Goal: Complete application form

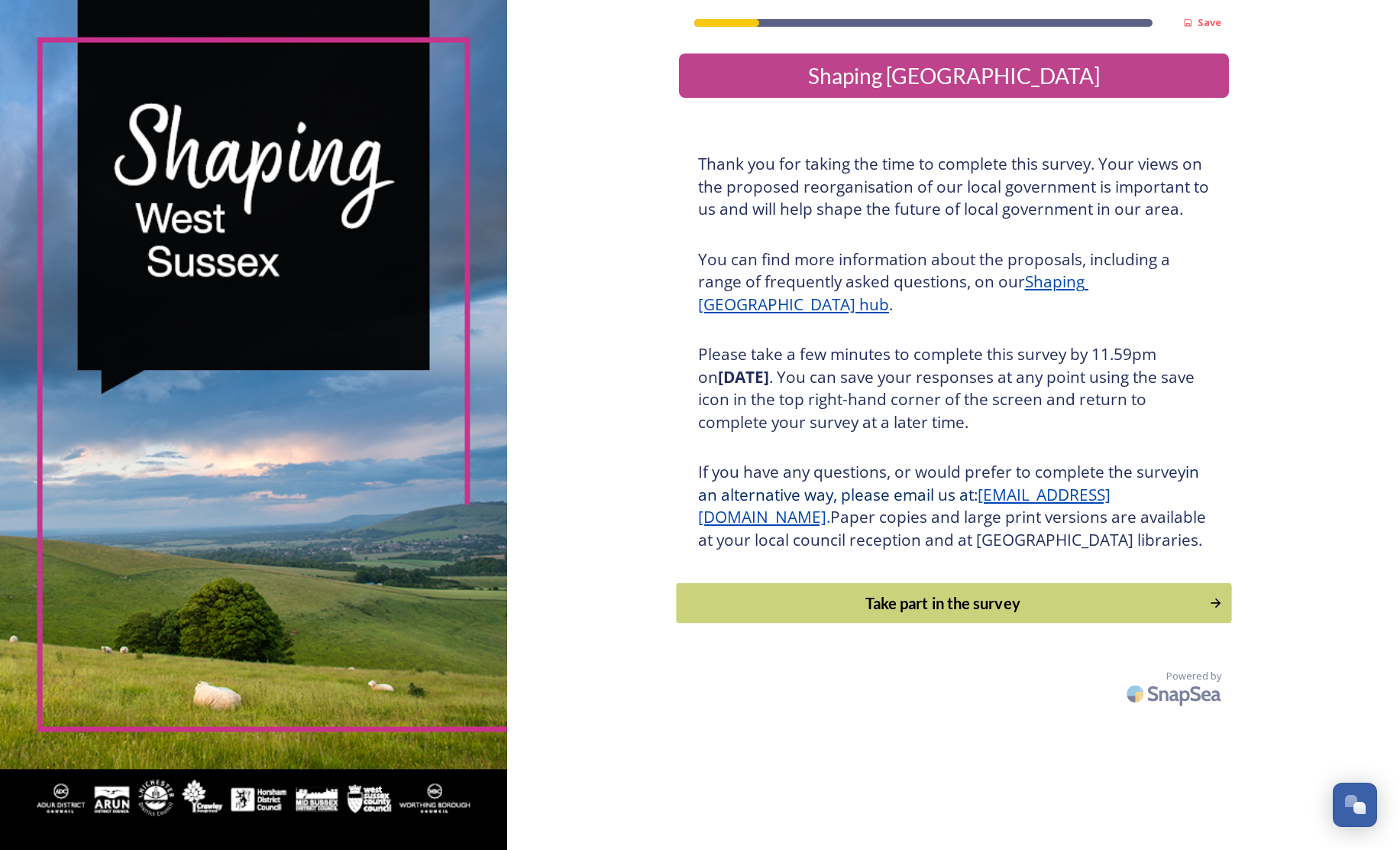
click at [864, 613] on div "Take part in the survey" at bounding box center [942, 603] width 516 height 23
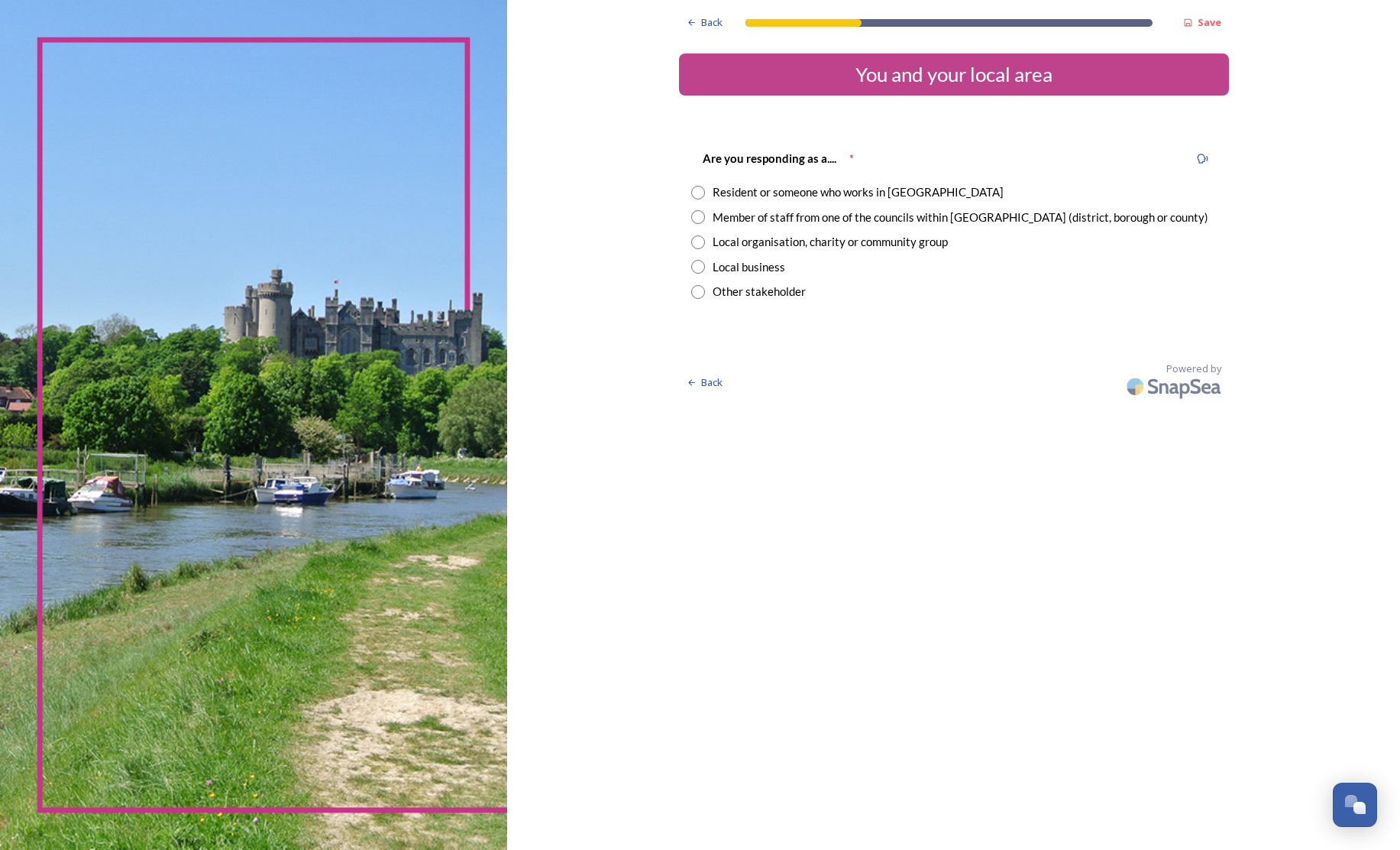
click at [692, 191] on input "radio" at bounding box center [698, 193] width 14 height 14
radio input "true"
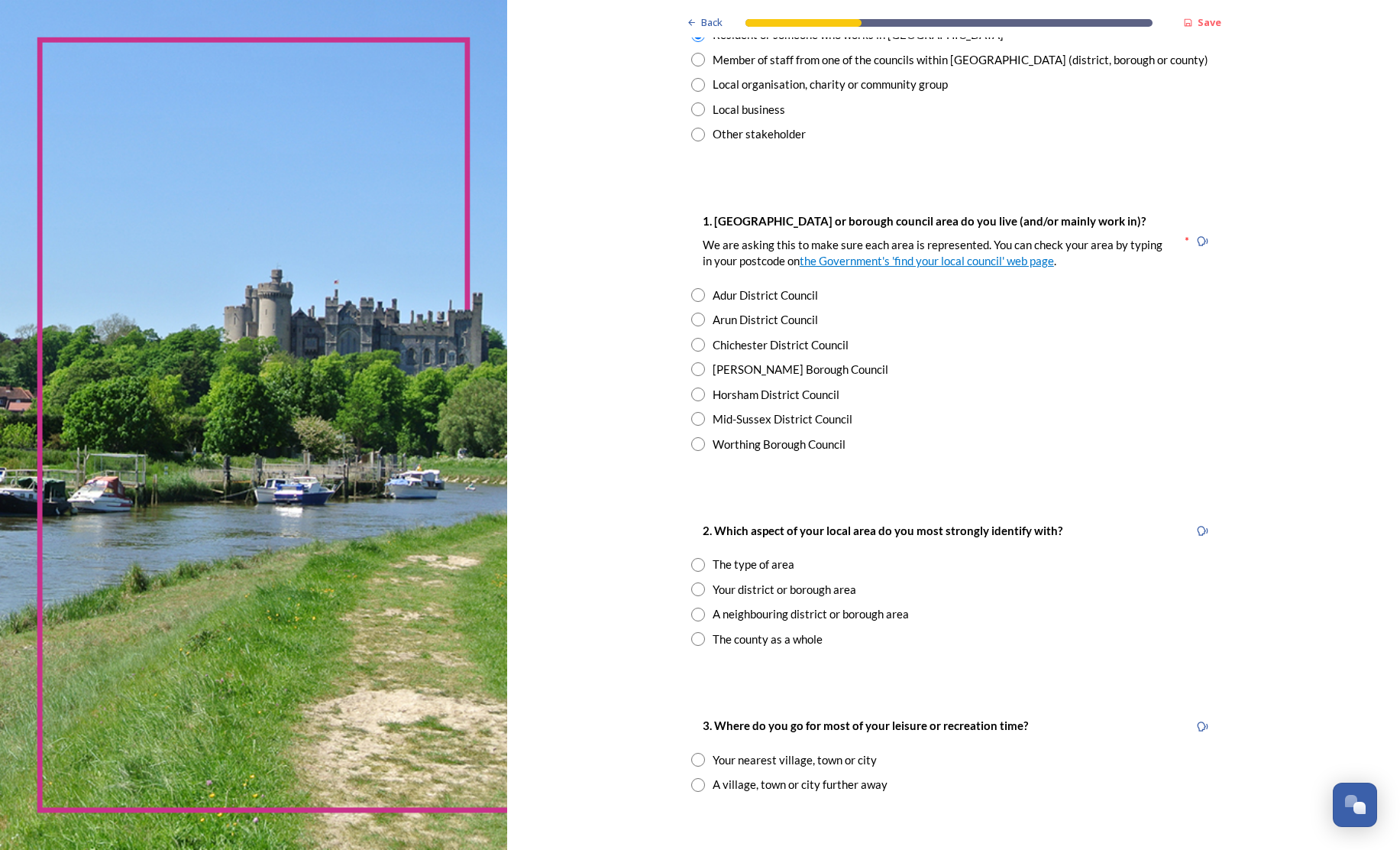
scroll to position [168, 0]
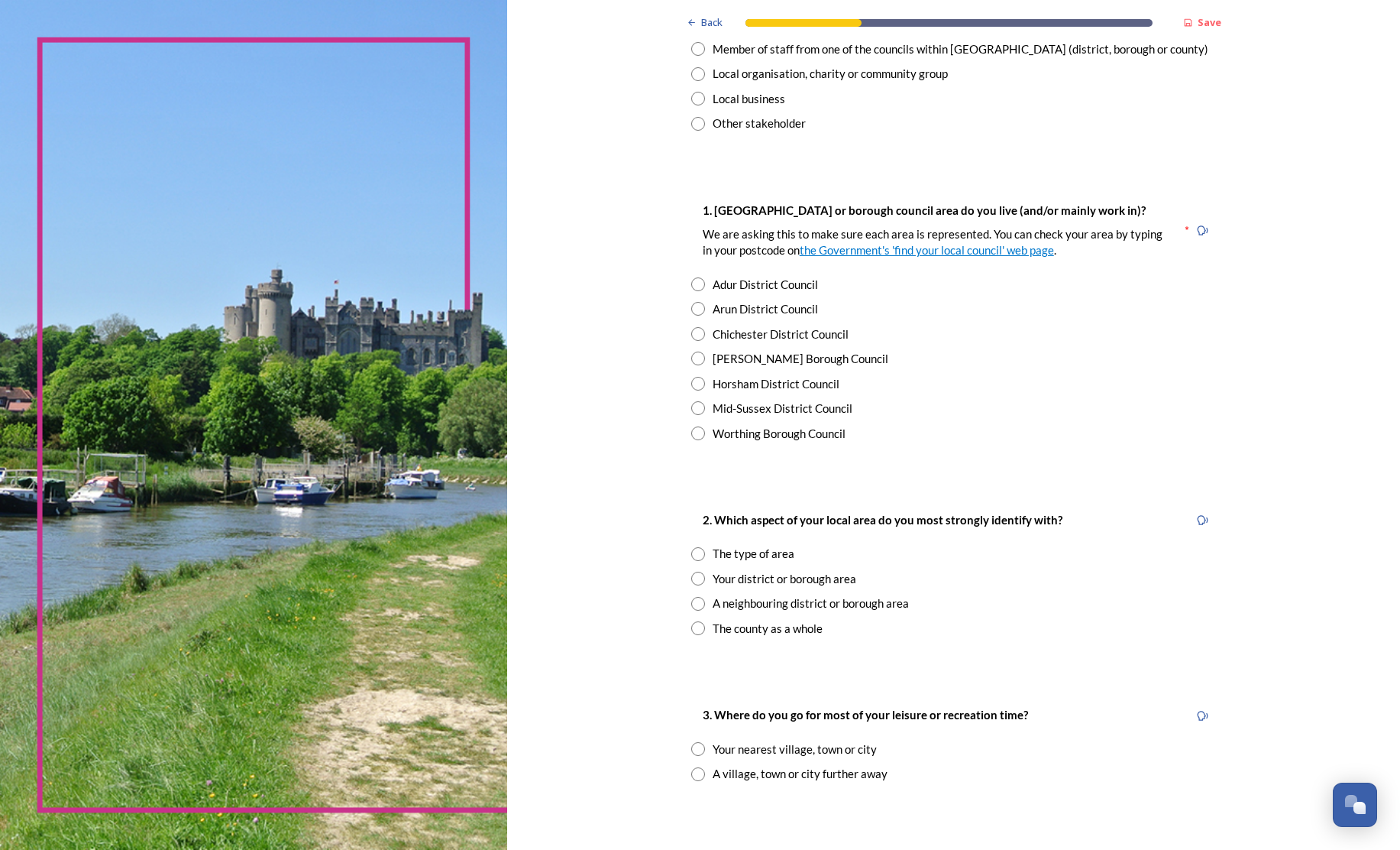
click at [692, 377] on input "radio" at bounding box center [698, 383] width 14 height 14
radio input "true"
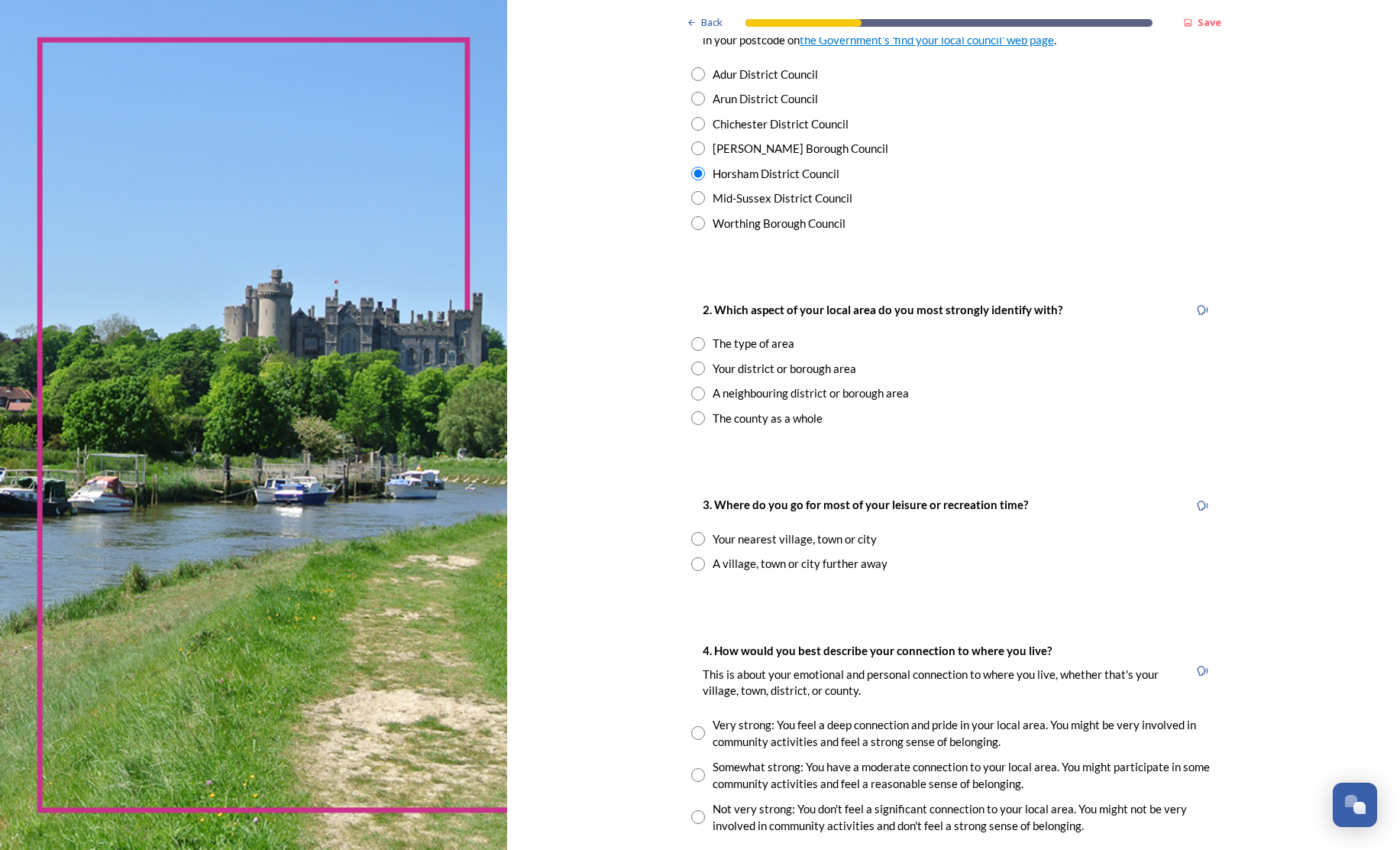
scroll to position [379, 0]
click at [692, 362] on input "radio" at bounding box center [698, 367] width 14 height 14
radio input "true"
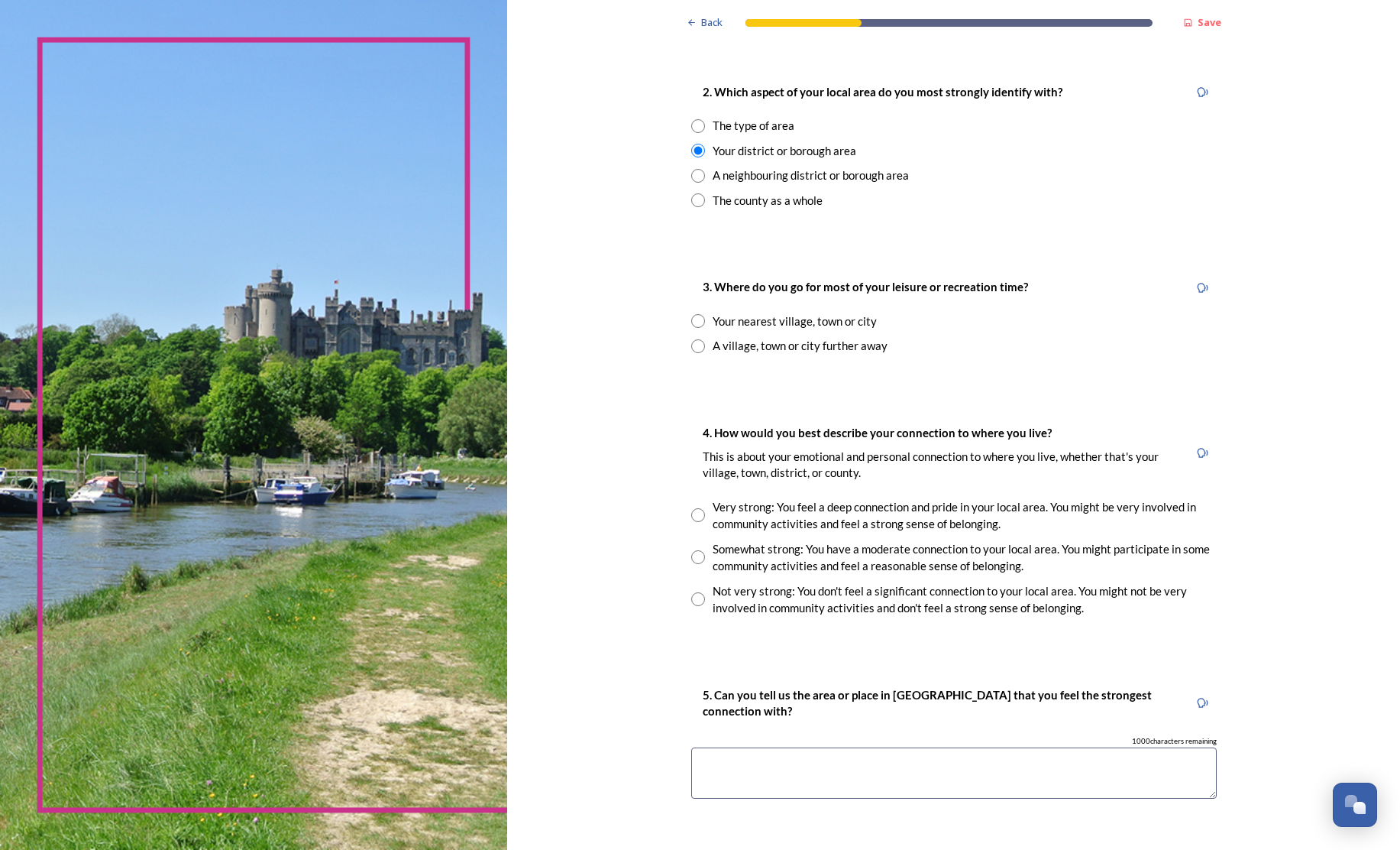
scroll to position [0, 1]
click at [692, 314] on input "radio" at bounding box center [698, 321] width 14 height 14
radio input "true"
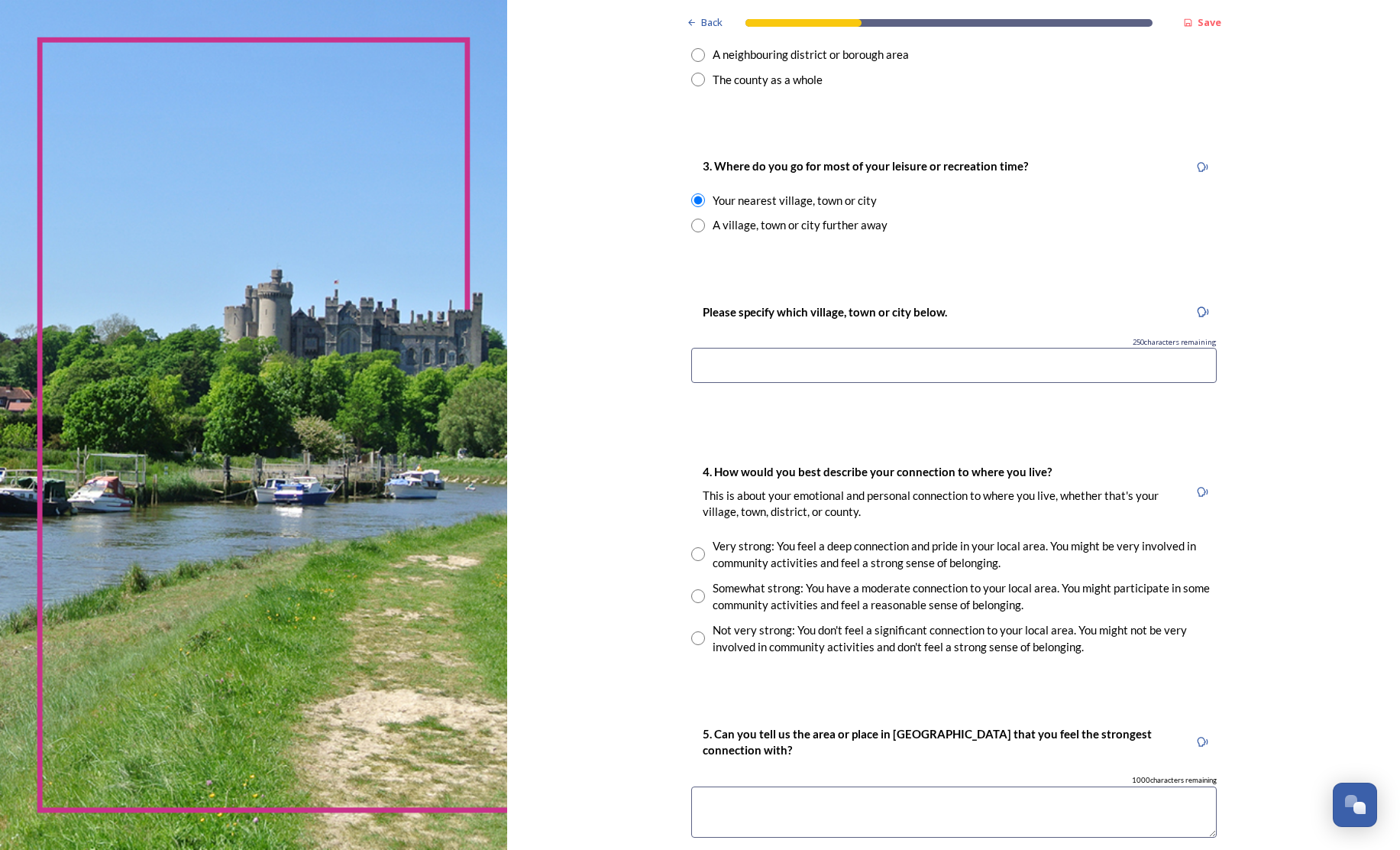
scroll to position [735, 0]
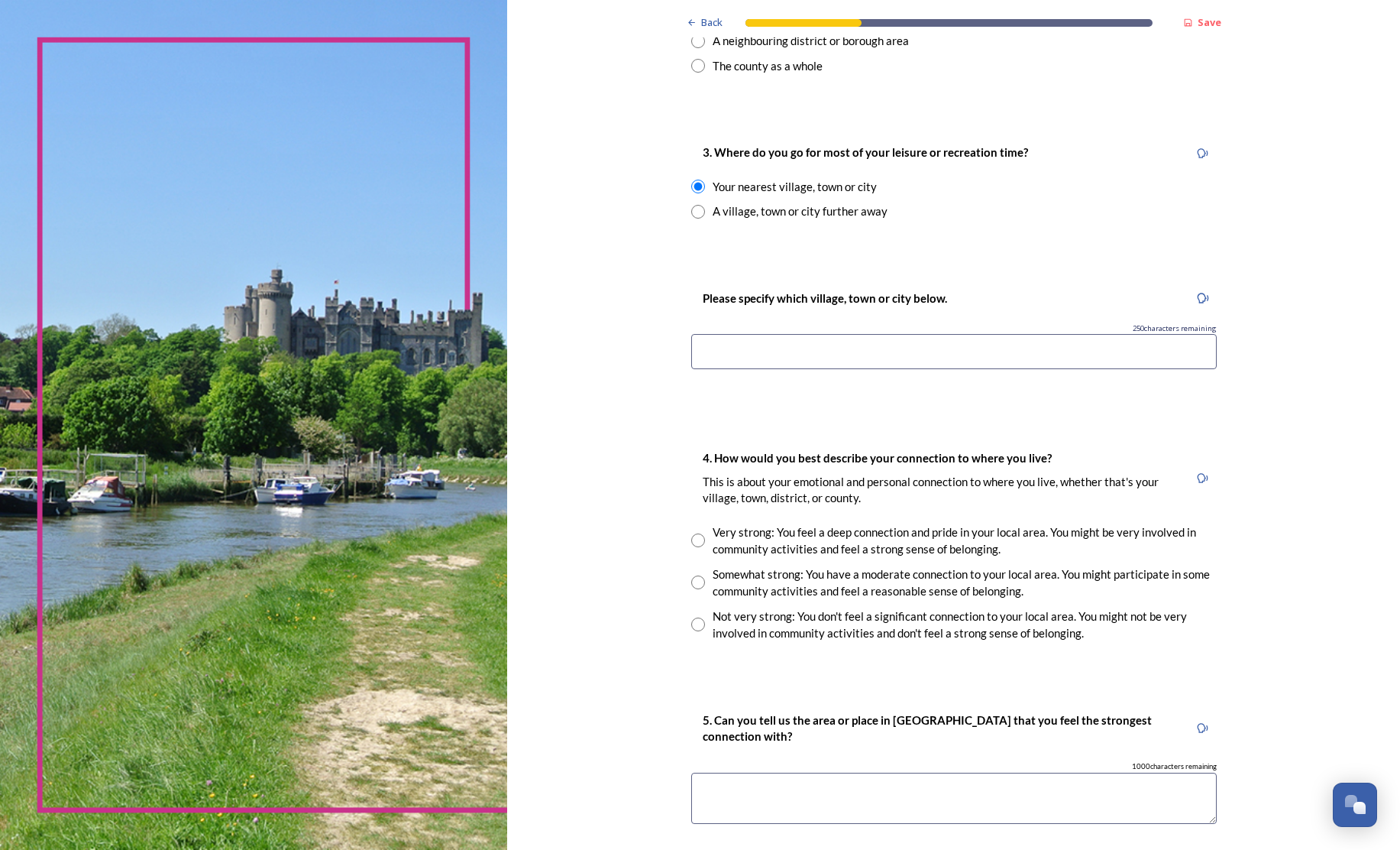
click at [756, 346] on input at bounding box center [954, 352] width 525 height 35
click at [692, 348] on input "Chichetser, Arundel. [GEOGRAPHIC_DATA]" at bounding box center [954, 354] width 525 height 35
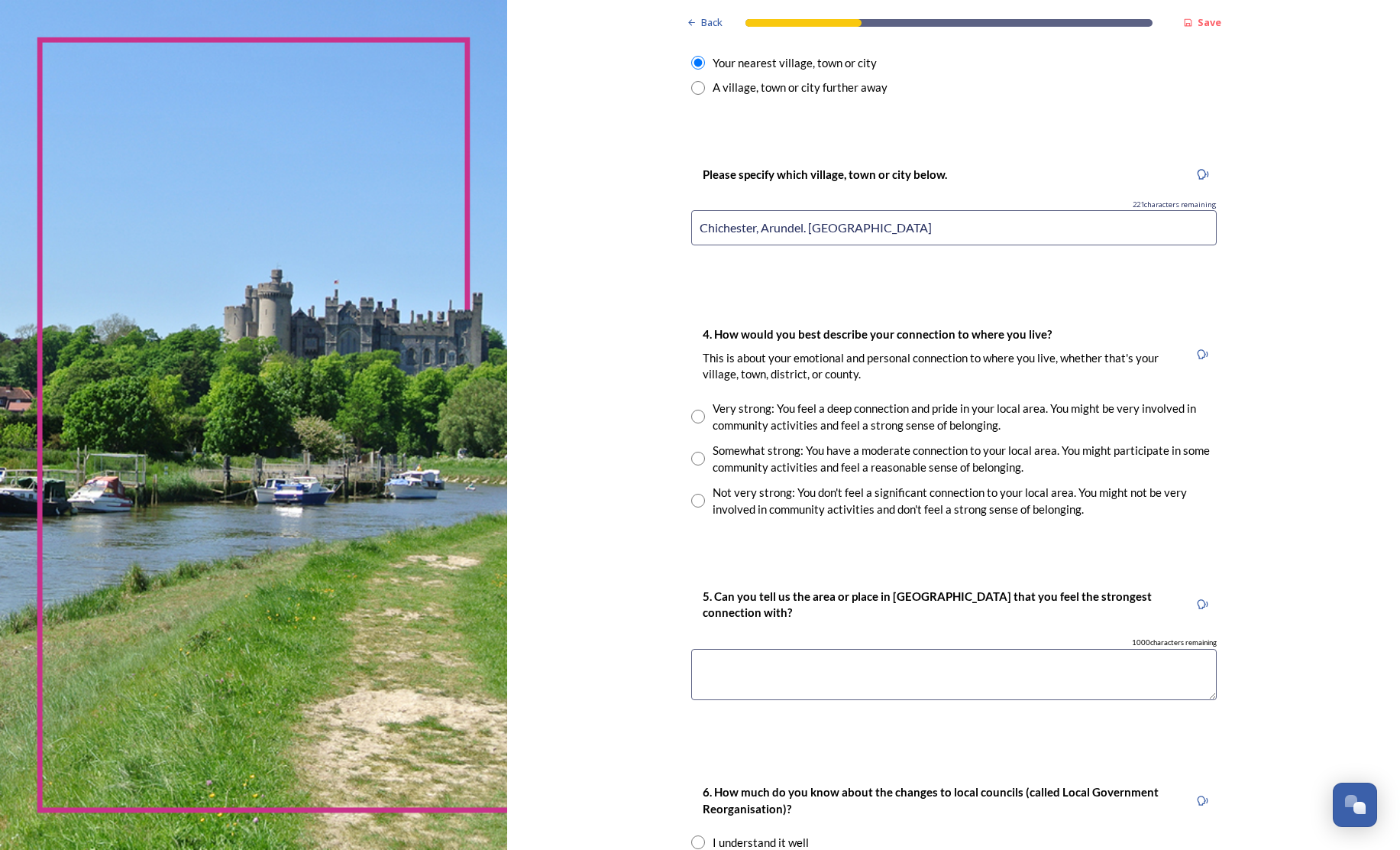
scroll to position [0, 0]
type input "Chichester, Arundel. [GEOGRAPHIC_DATA]"
click at [692, 452] on input "radio" at bounding box center [698, 458] width 14 height 14
radio input "true"
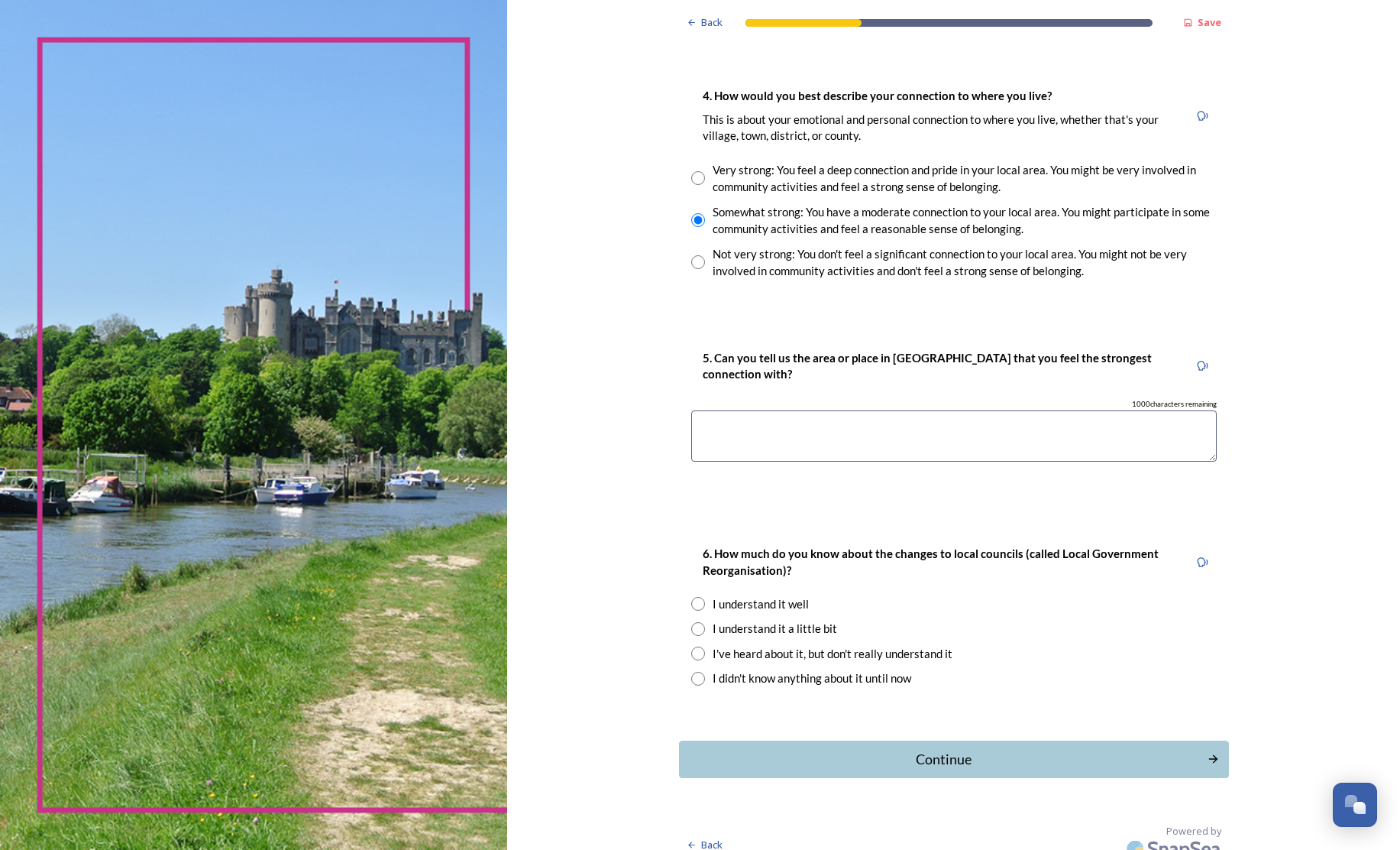
scroll to position [0, 2]
click at [692, 414] on textarea at bounding box center [954, 435] width 525 height 51
type textarea "Amberley"
click at [692, 646] on input "radio" at bounding box center [698, 653] width 14 height 14
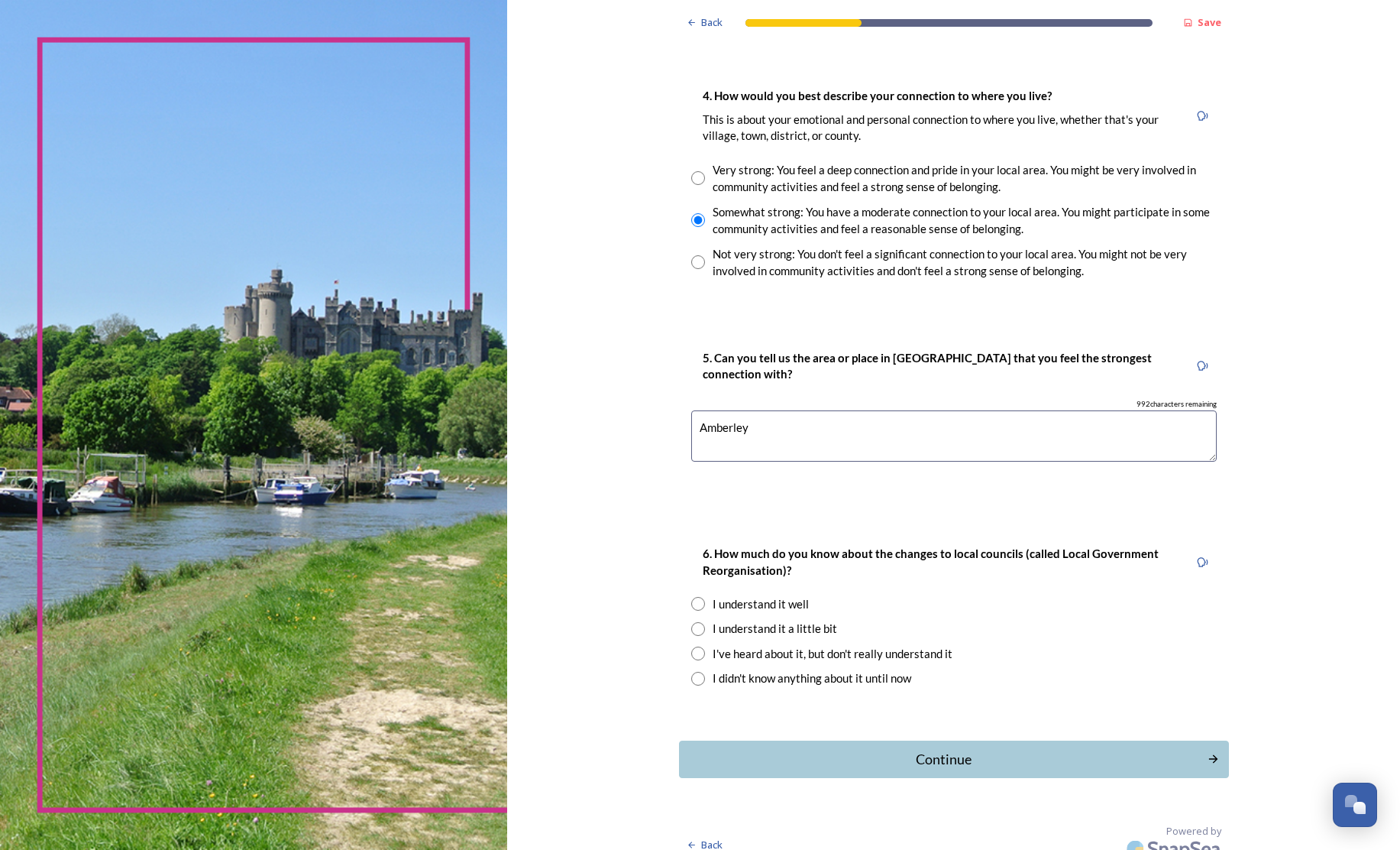
radio input "true"
click at [864, 749] on div "Continue" at bounding box center [943, 759] width 517 height 20
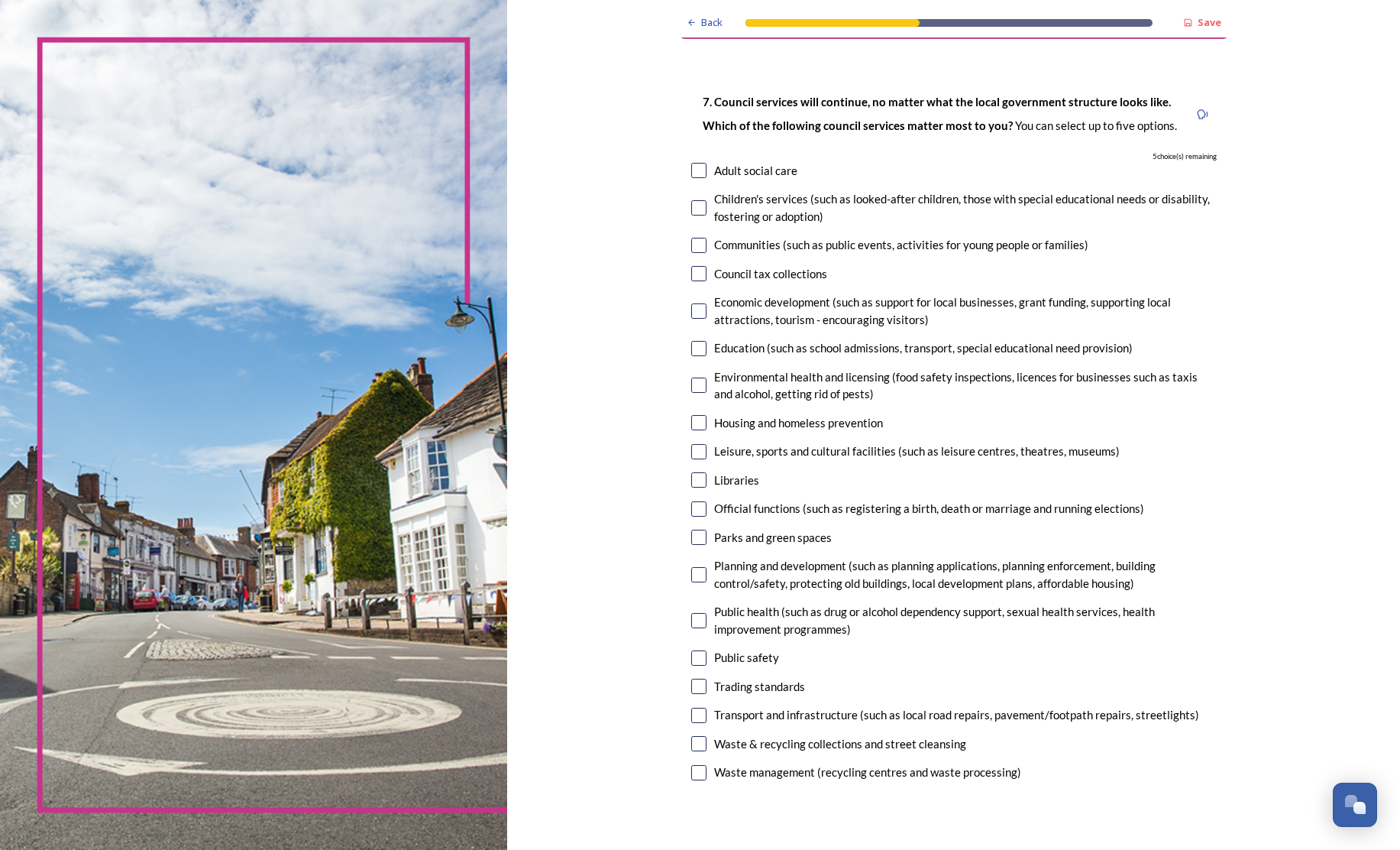
click at [692, 307] on input "checkbox" at bounding box center [699, 311] width 15 height 15
checkbox input "true"
click at [692, 343] on input "checkbox" at bounding box center [699, 348] width 15 height 15
checkbox input "true"
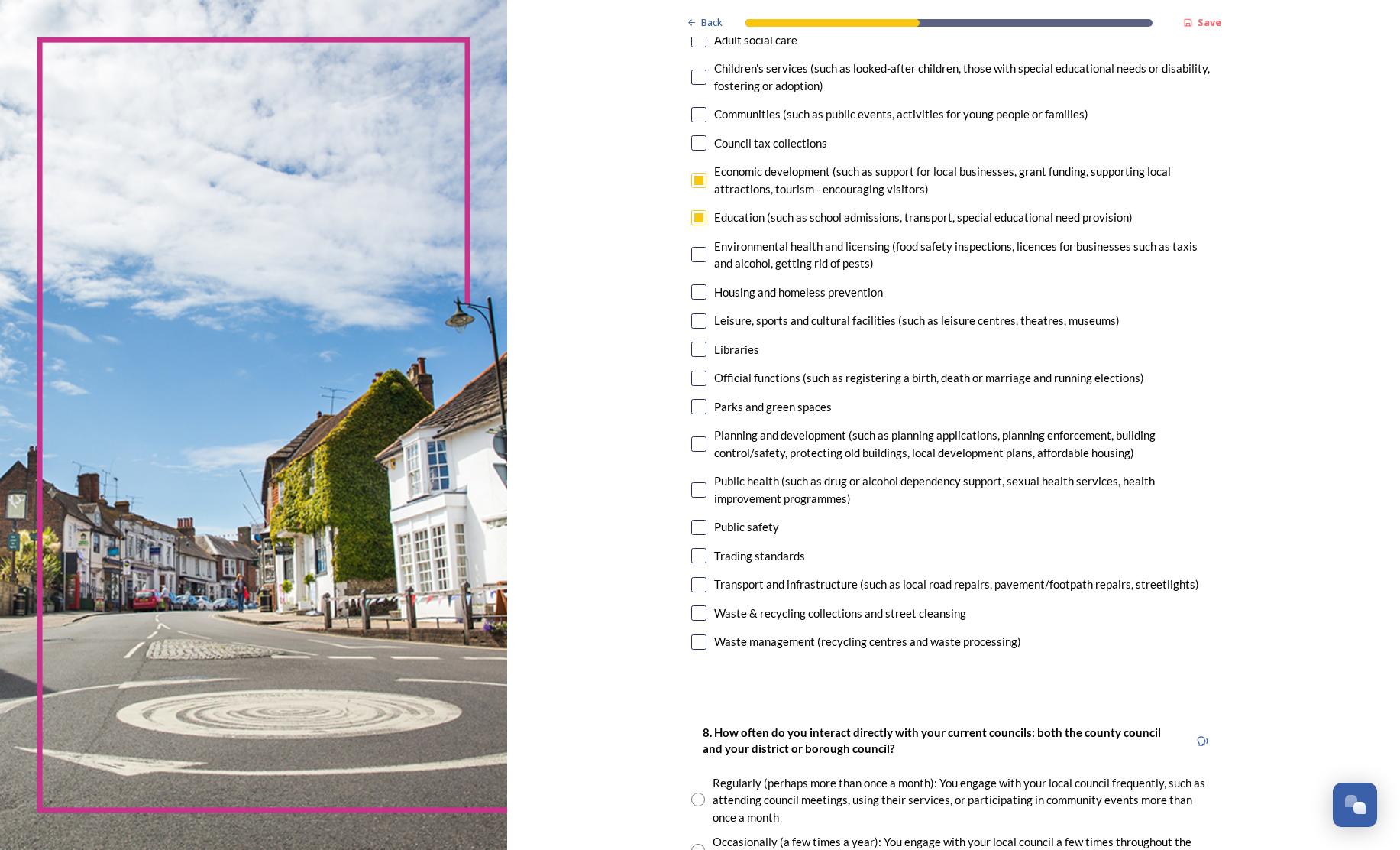
scroll to position [186, 0]
click at [692, 289] on input "checkbox" at bounding box center [699, 292] width 15 height 15
checkbox input "true"
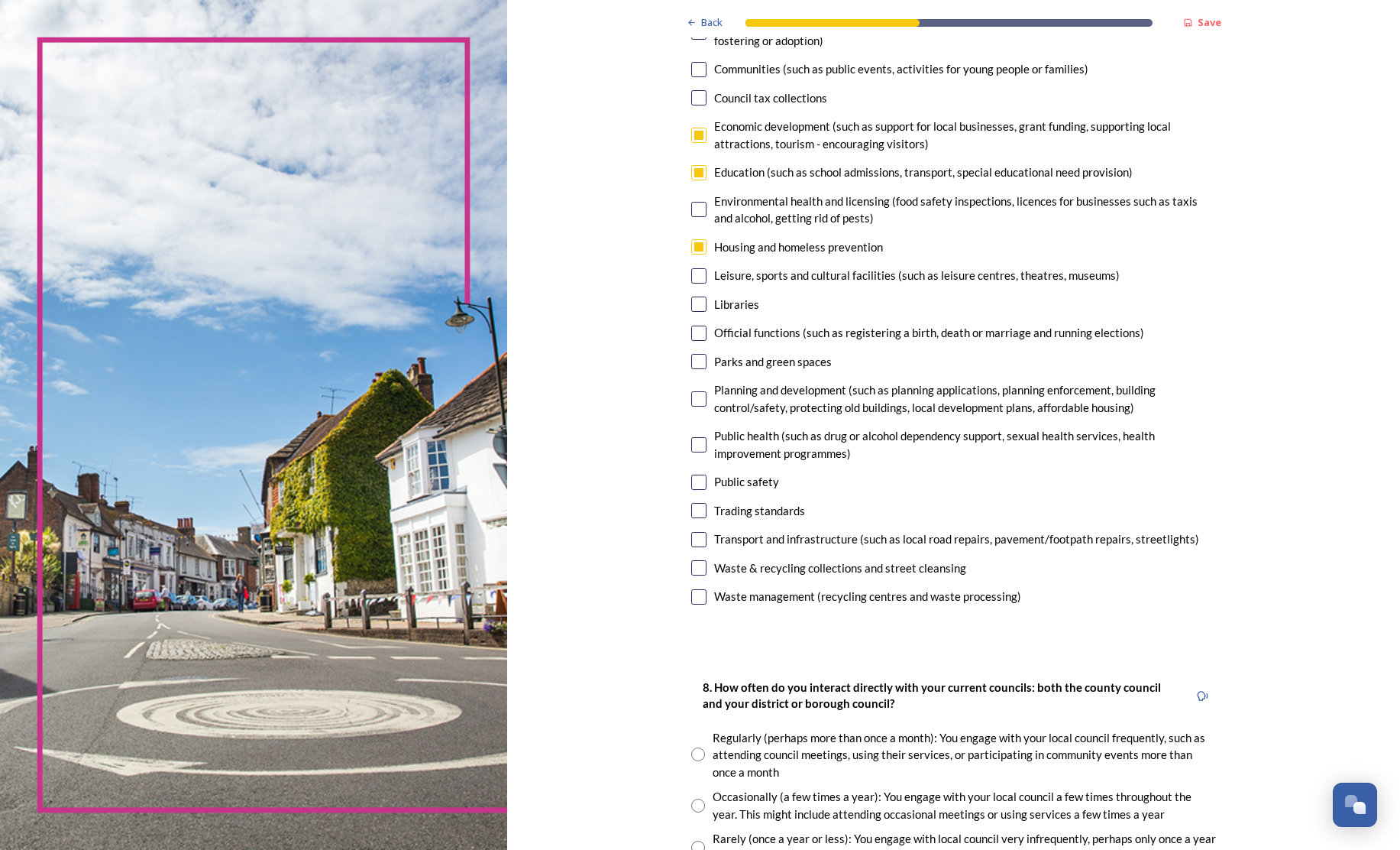
scroll to position [236, 0]
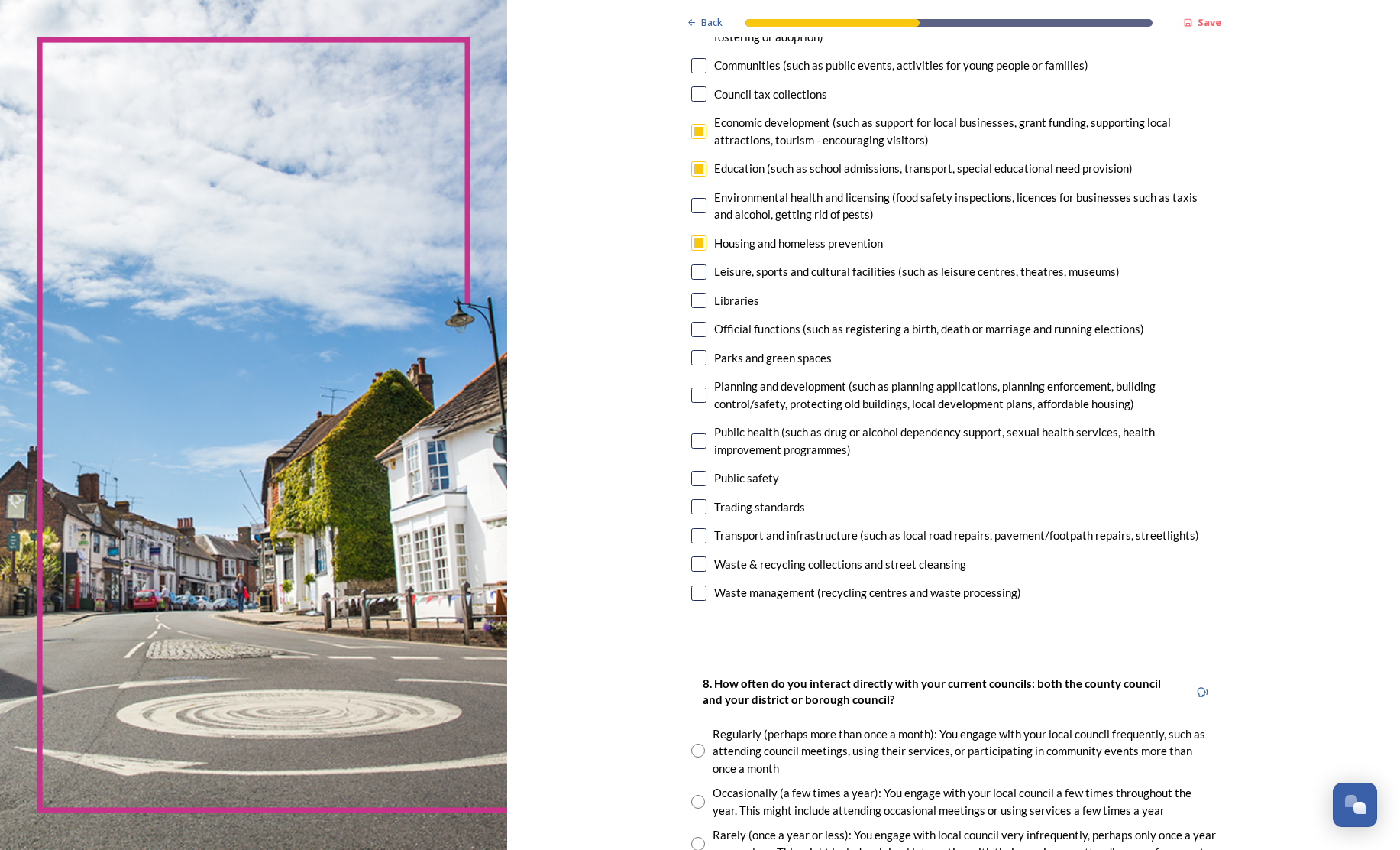
click at [692, 389] on input "checkbox" at bounding box center [699, 395] width 15 height 15
checkbox input "true"
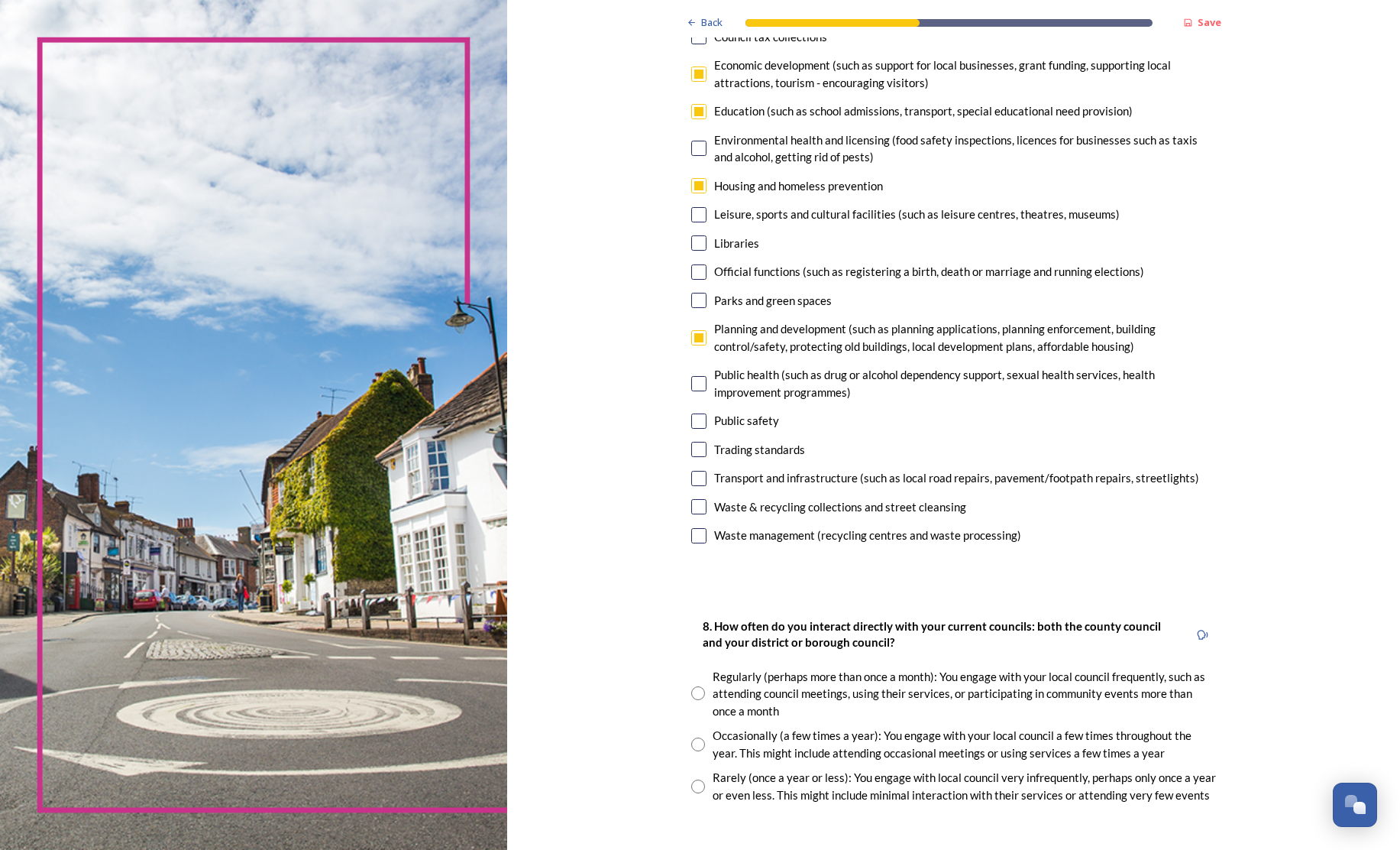
scroll to position [0, 0]
click at [692, 528] on input "checkbox" at bounding box center [699, 536] width 15 height 15
checkbox input "true"
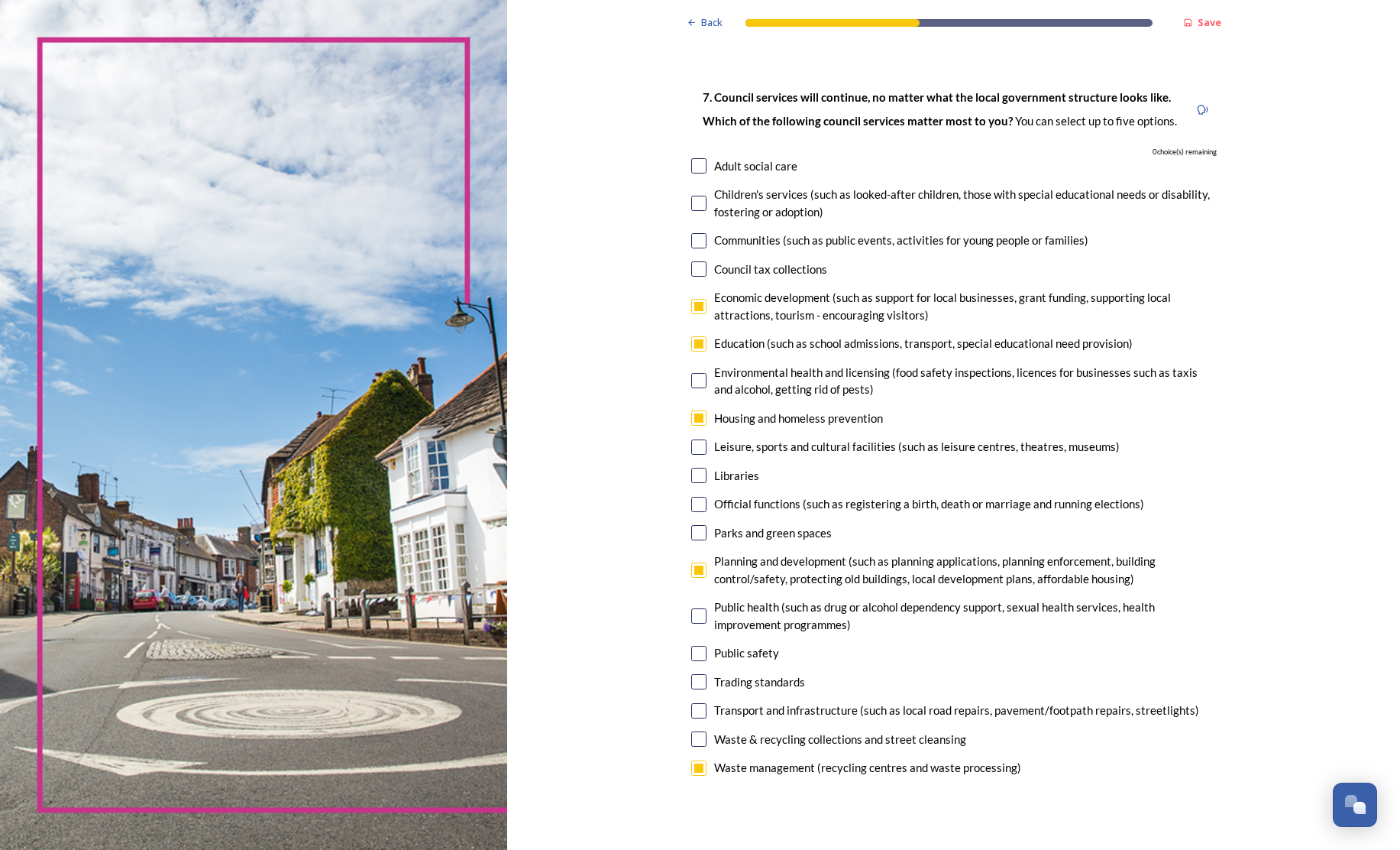
scroll to position [60, 0]
click at [692, 704] on input "checkbox" at bounding box center [699, 711] width 15 height 15
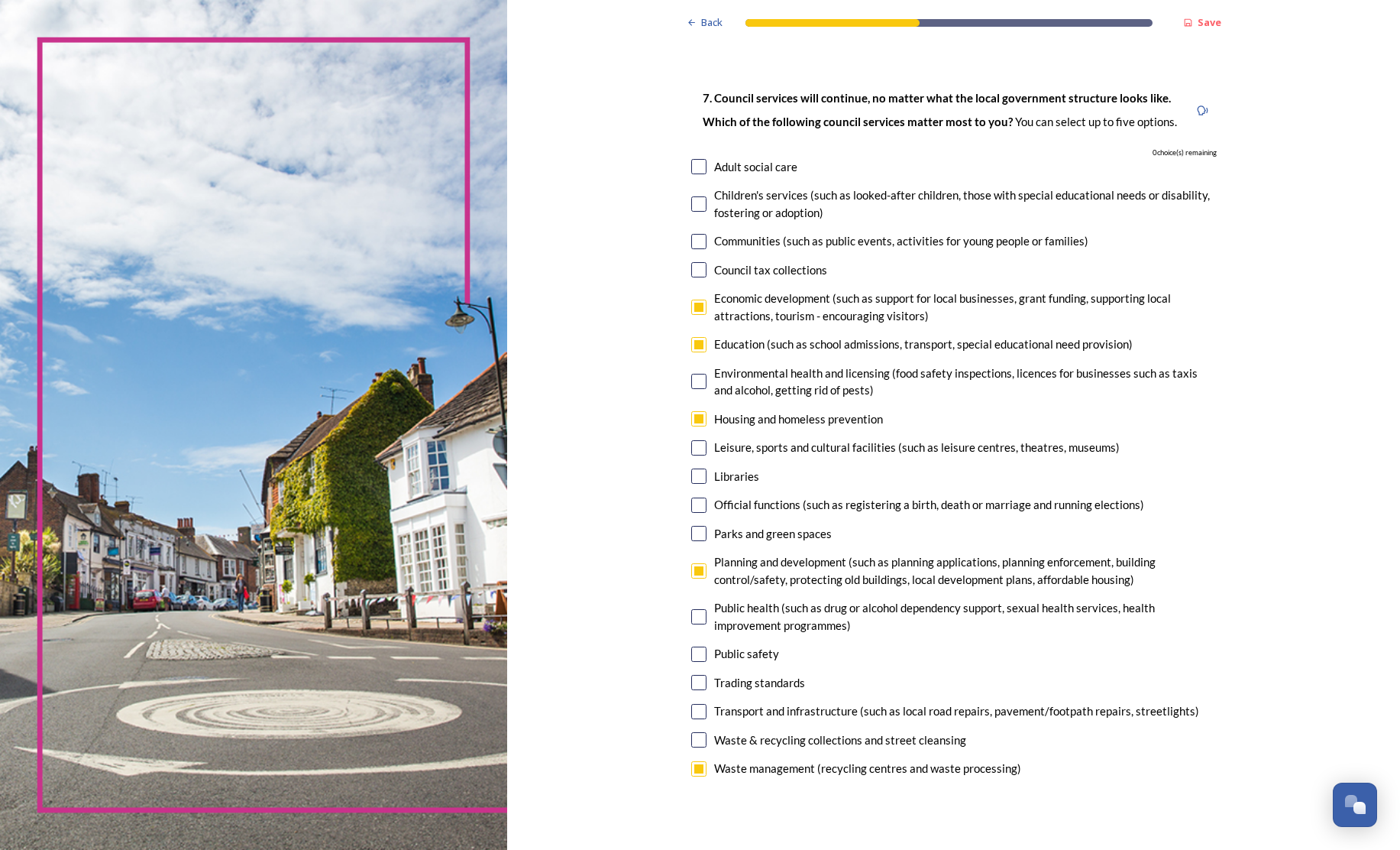
checkbox input "false"
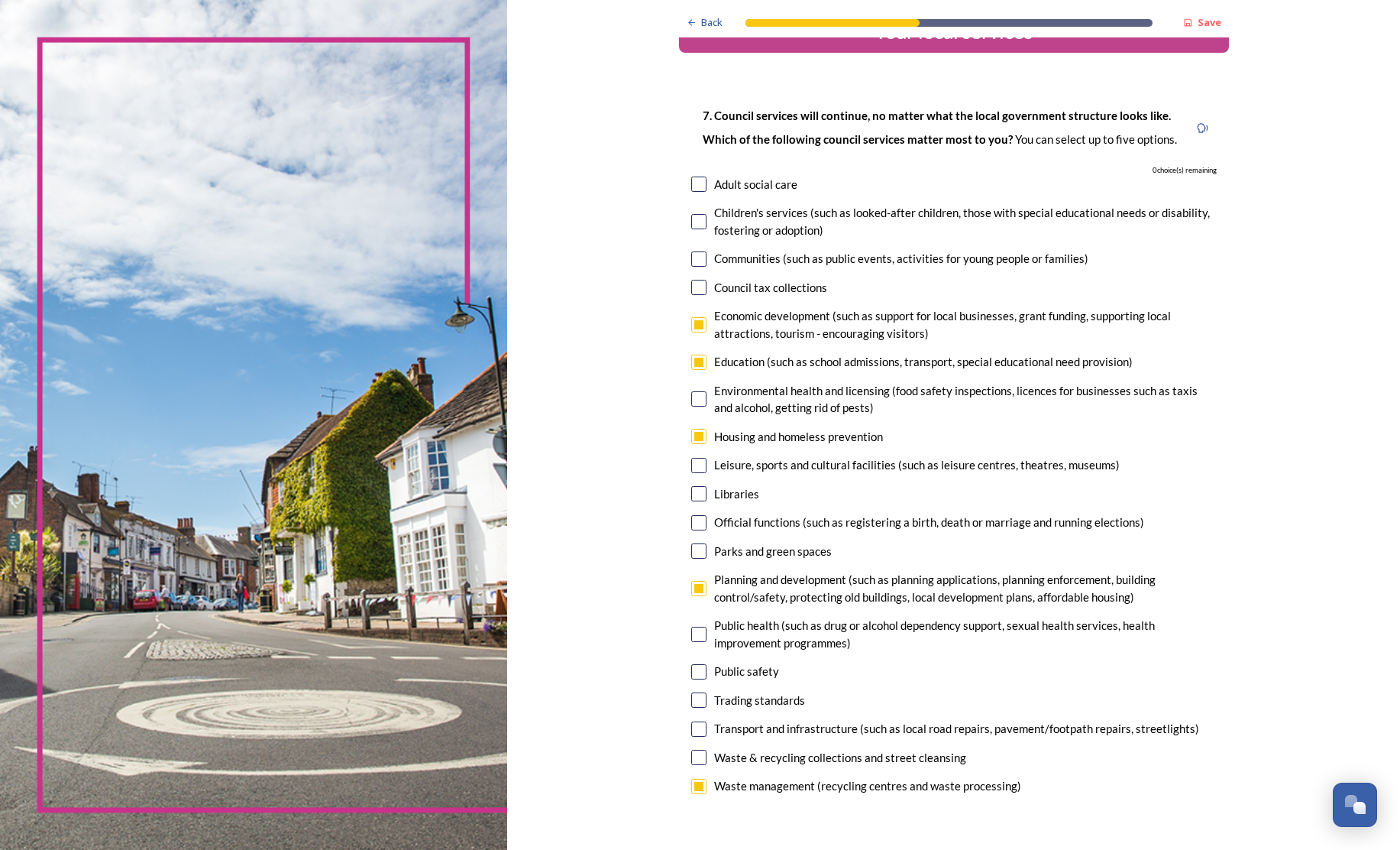
scroll to position [45, 0]
click at [692, 360] on input "checkbox" at bounding box center [699, 360] width 15 height 15
checkbox input "false"
click at [692, 722] on input "checkbox" at bounding box center [699, 726] width 15 height 15
checkbox input "true"
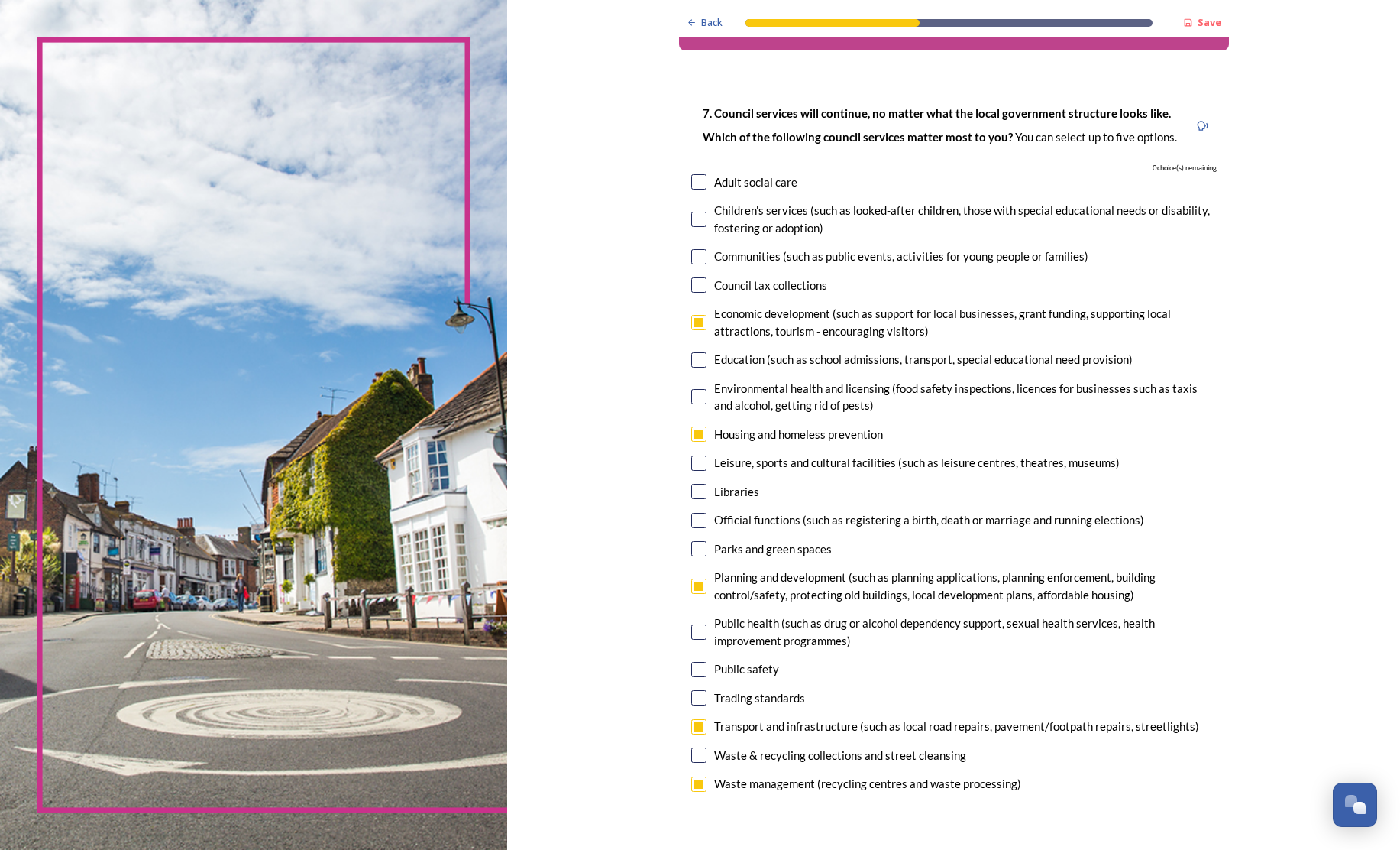
click at [692, 431] on input "checkbox" at bounding box center [699, 434] width 15 height 15
checkbox input "false"
click at [692, 358] on input "checkbox" at bounding box center [699, 361] width 15 height 15
checkbox input "true"
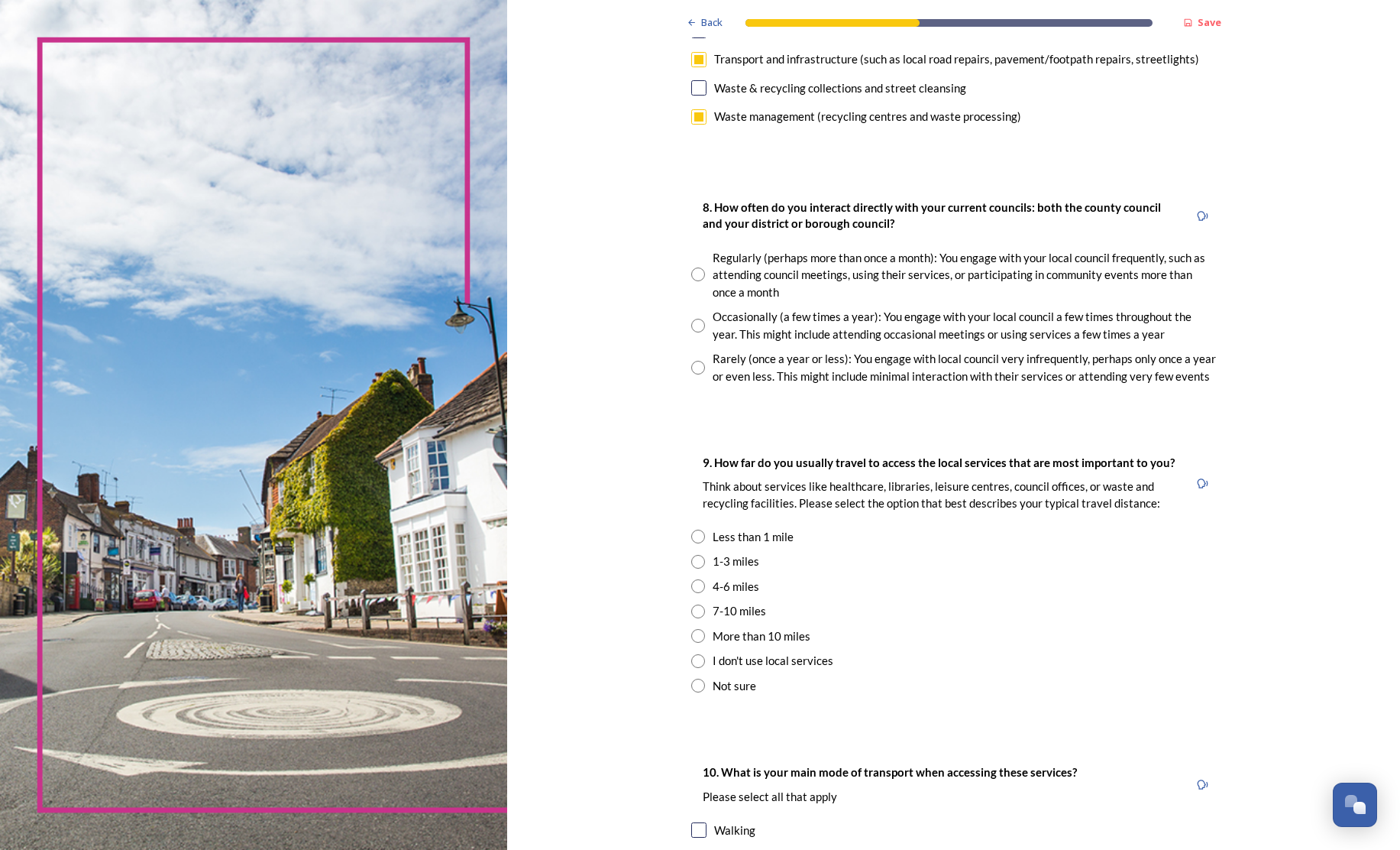
click at [692, 361] on input "radio" at bounding box center [698, 367] width 14 height 14
radio input "true"
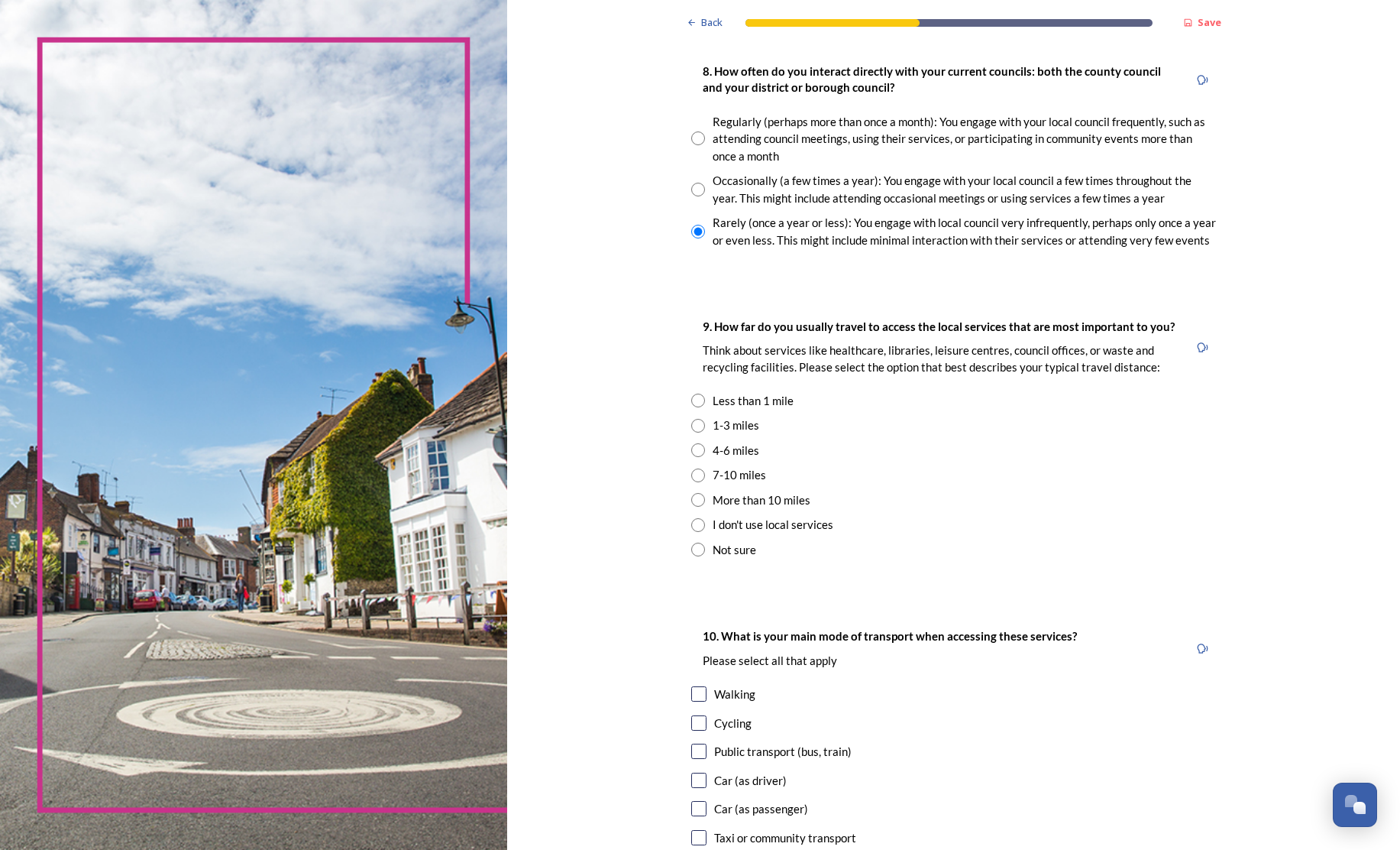
scroll to position [850, 0]
click at [692, 442] on input "radio" at bounding box center [698, 448] width 14 height 14
radio input "true"
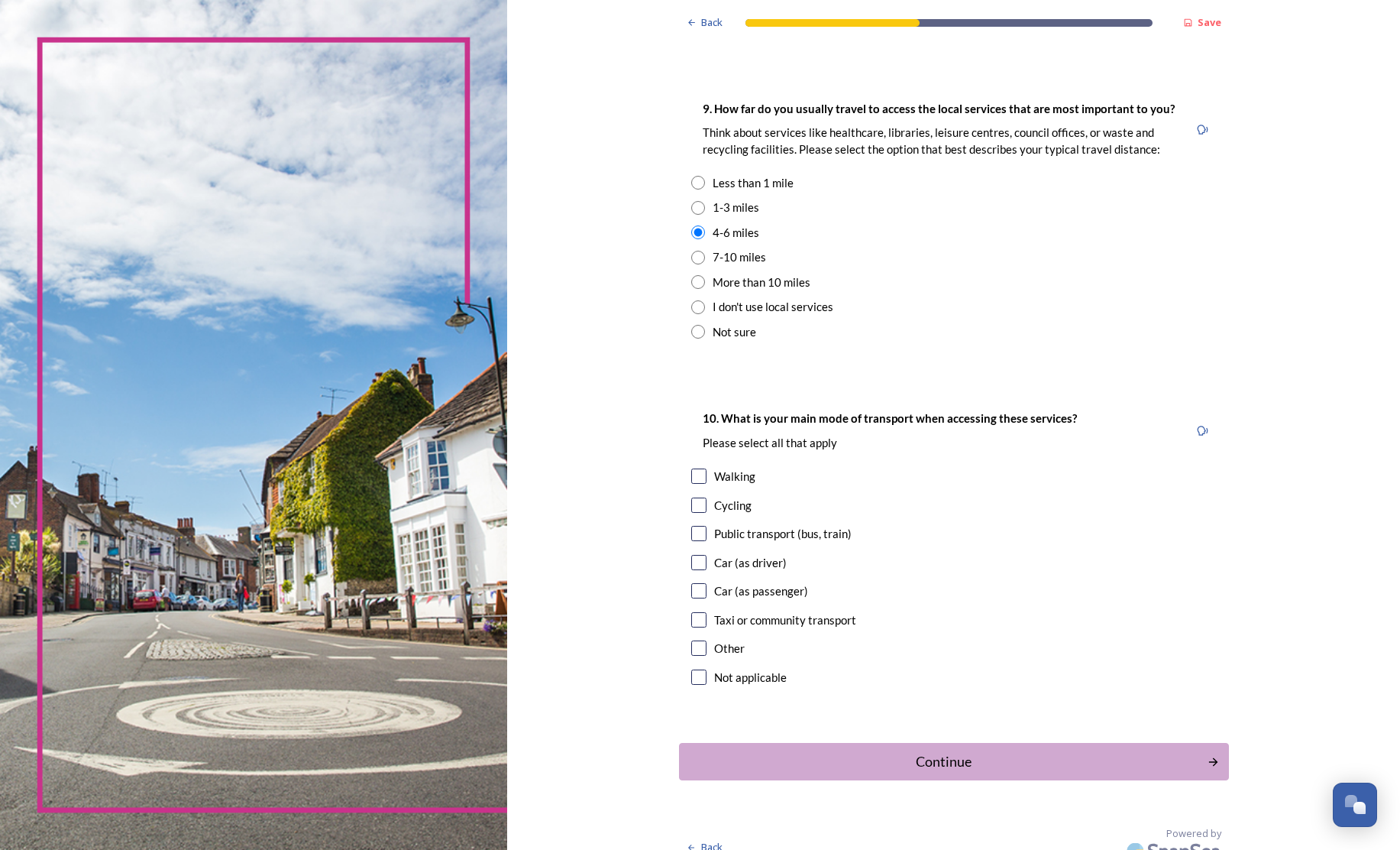
scroll to position [1065, 0]
click at [692, 555] on input "checkbox" at bounding box center [699, 563] width 15 height 15
checkbox input "true"
click at [877, 752] on div "Continue" at bounding box center [943, 763] width 517 height 20
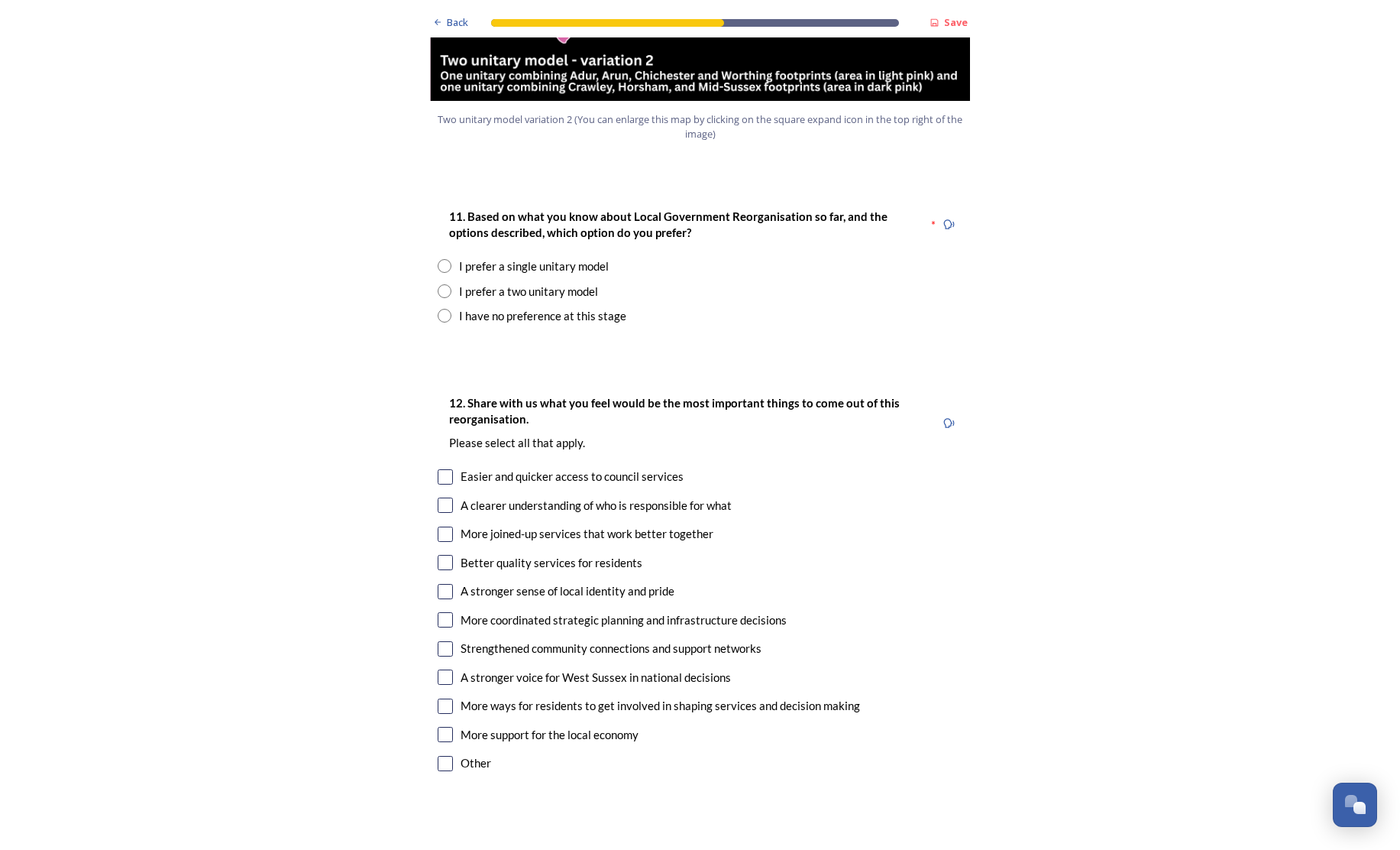
scroll to position [1932, 0]
click at [439, 308] on input "radio" at bounding box center [444, 314] width 14 height 14
radio input "true"
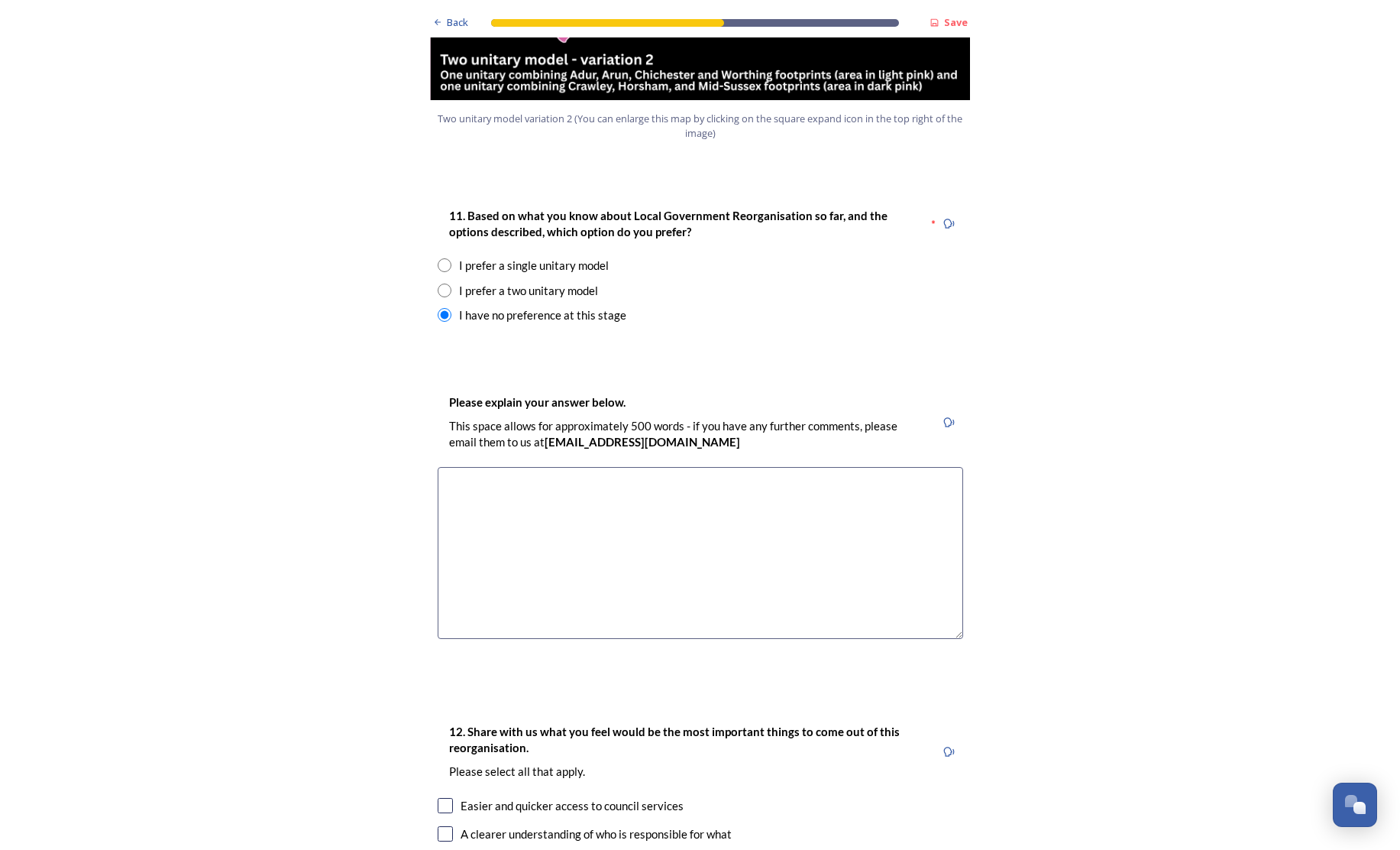
click at [547, 467] on textarea at bounding box center [700, 552] width 525 height 172
click at [442, 467] on textarea "until I know the implications" at bounding box center [700, 552] width 525 height 172
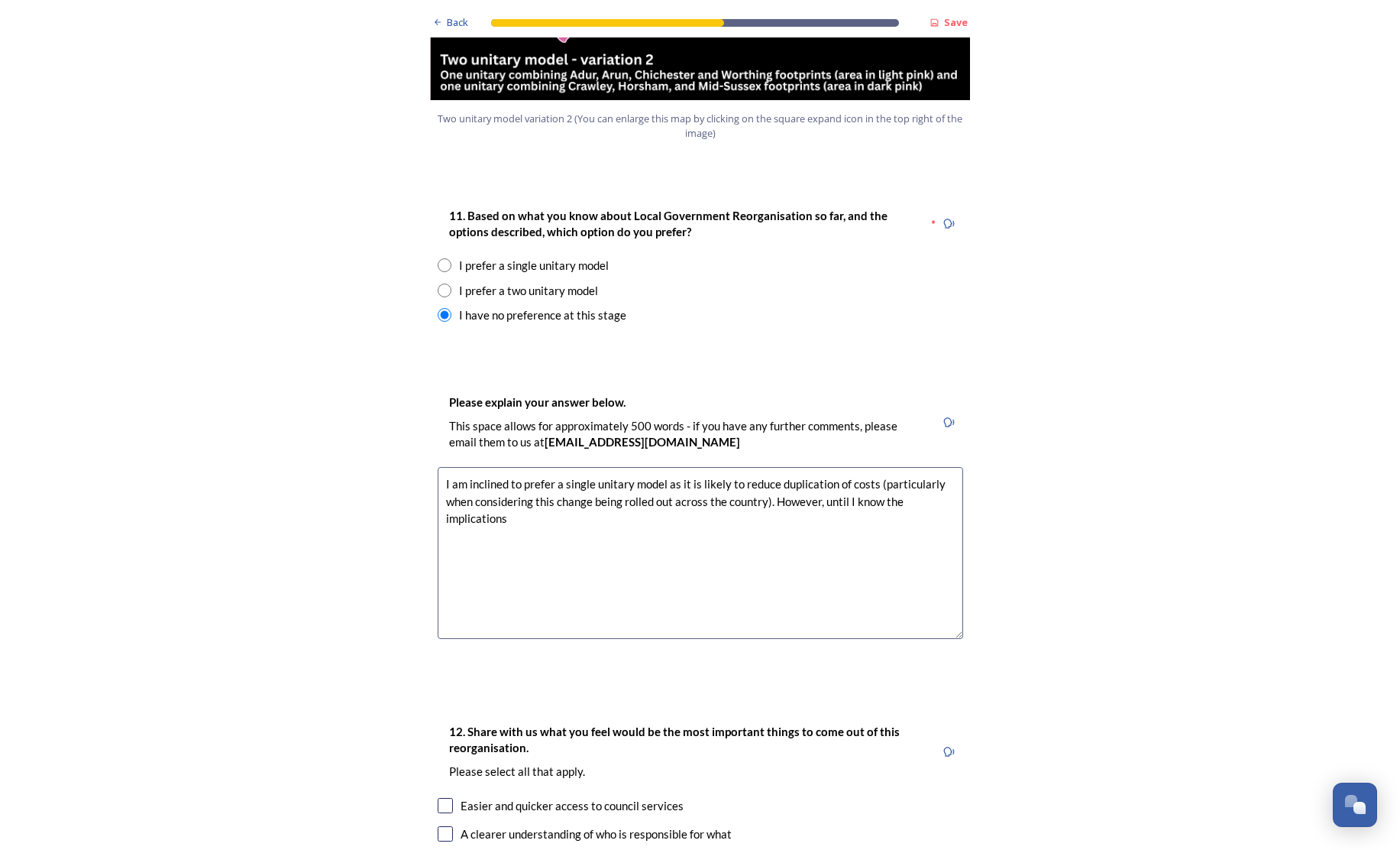
click at [522, 480] on textarea "I am inclined to prefer a single unitary model as it is likely to reduce duplic…" at bounding box center [700, 552] width 525 height 172
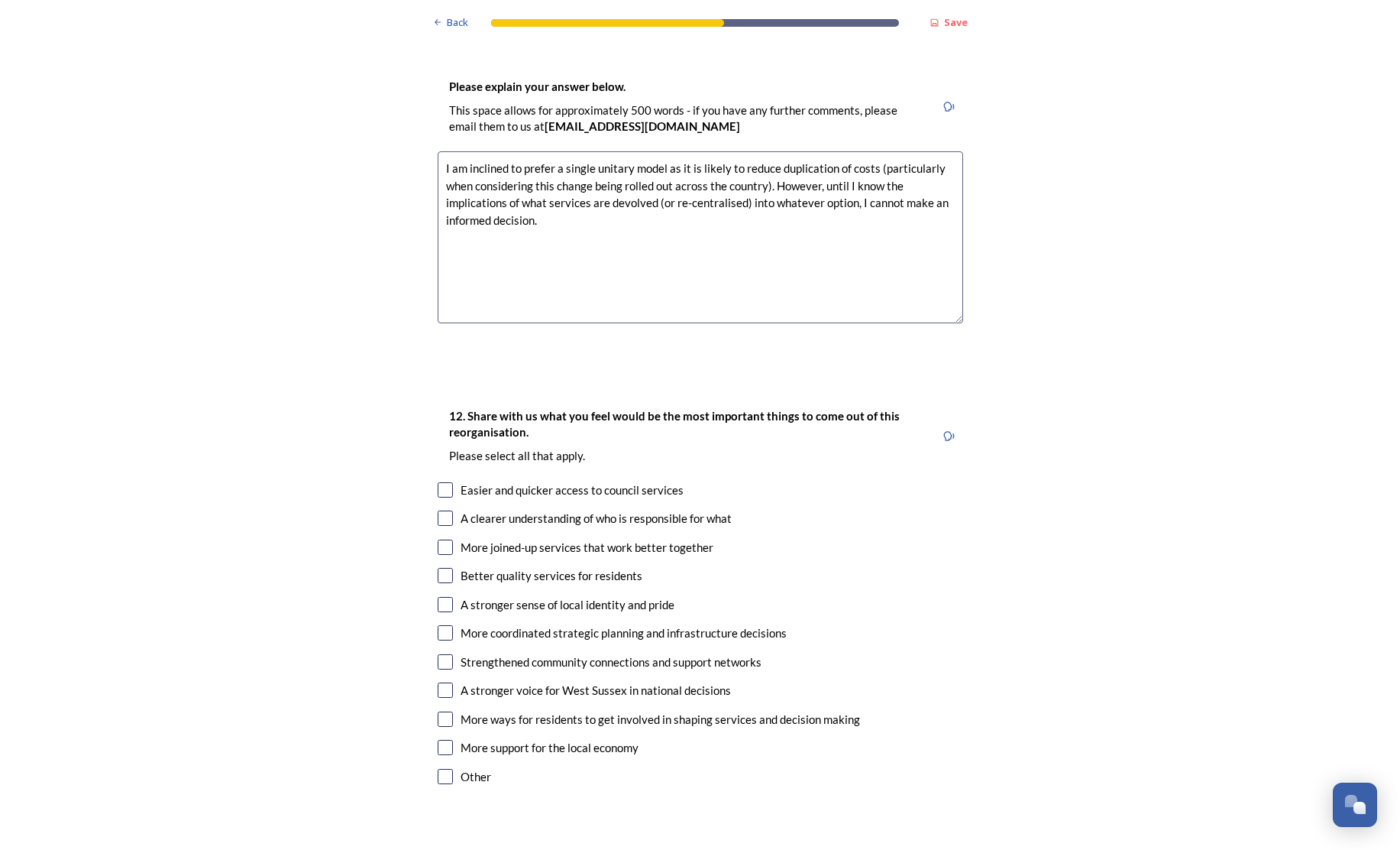
scroll to position [2252, 0]
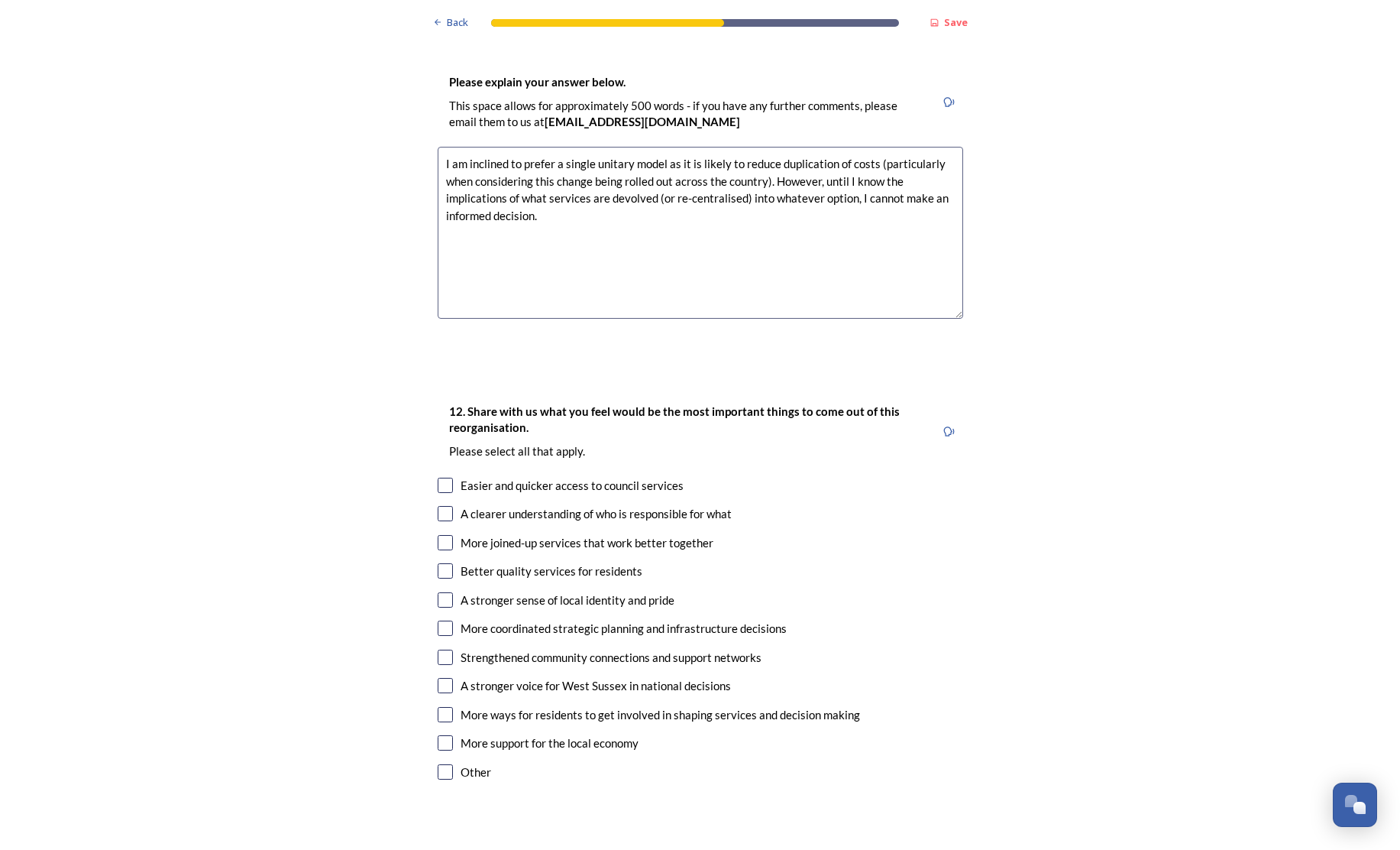
type textarea "I am inclined to prefer a single unitary model as it is likely to reduce duplic…"
click at [441, 506] on input "checkbox" at bounding box center [445, 513] width 15 height 15
checkbox input "true"
click at [442, 536] on input "checkbox" at bounding box center [445, 543] width 15 height 15
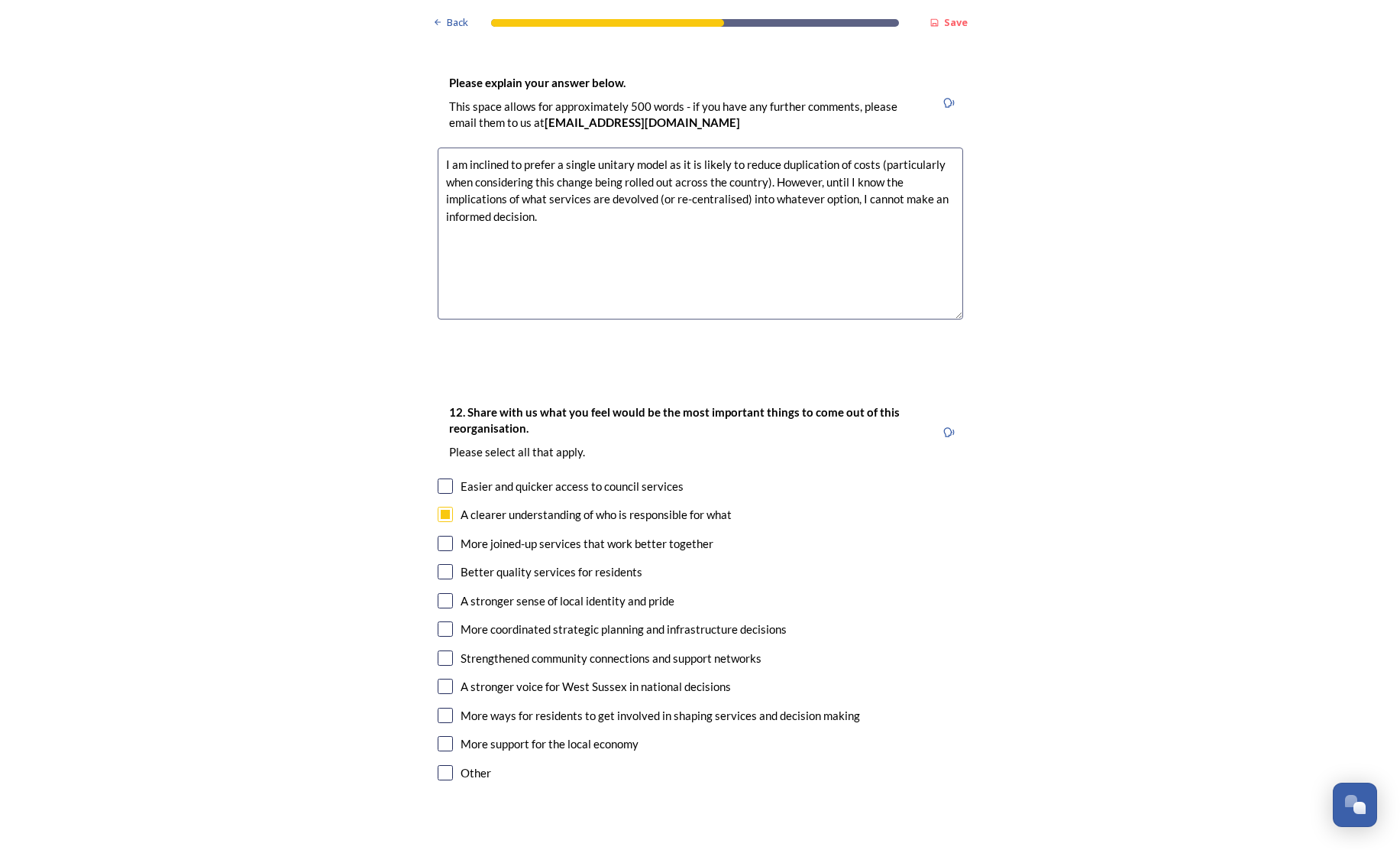
checkbox input "true"
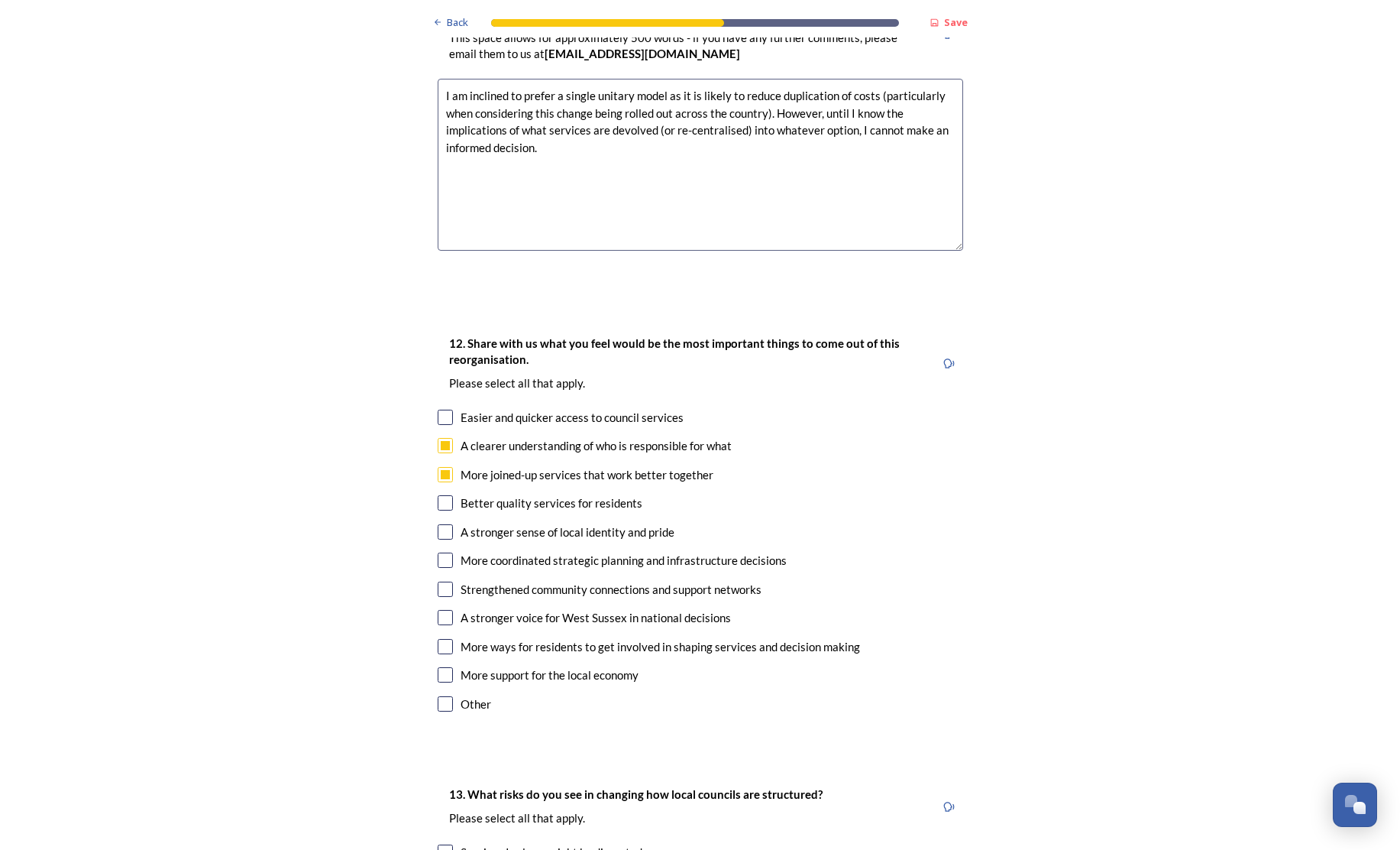
scroll to position [2321, 0]
click at [438, 494] on input "checkbox" at bounding box center [445, 501] width 15 height 15
checkbox input "true"
click at [441, 551] on input "checkbox" at bounding box center [445, 558] width 15 height 15
checkbox input "true"
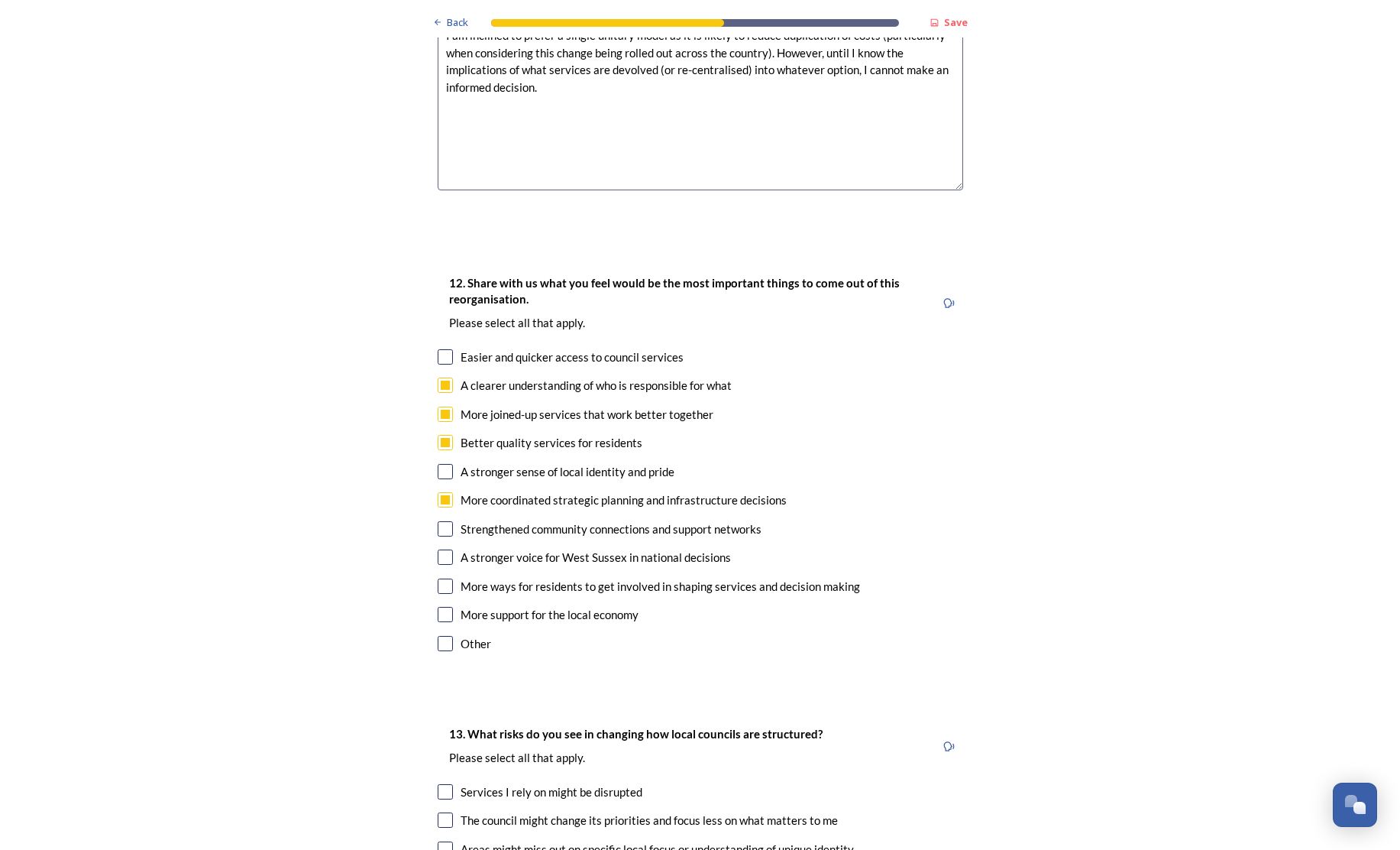
scroll to position [2385, 0]
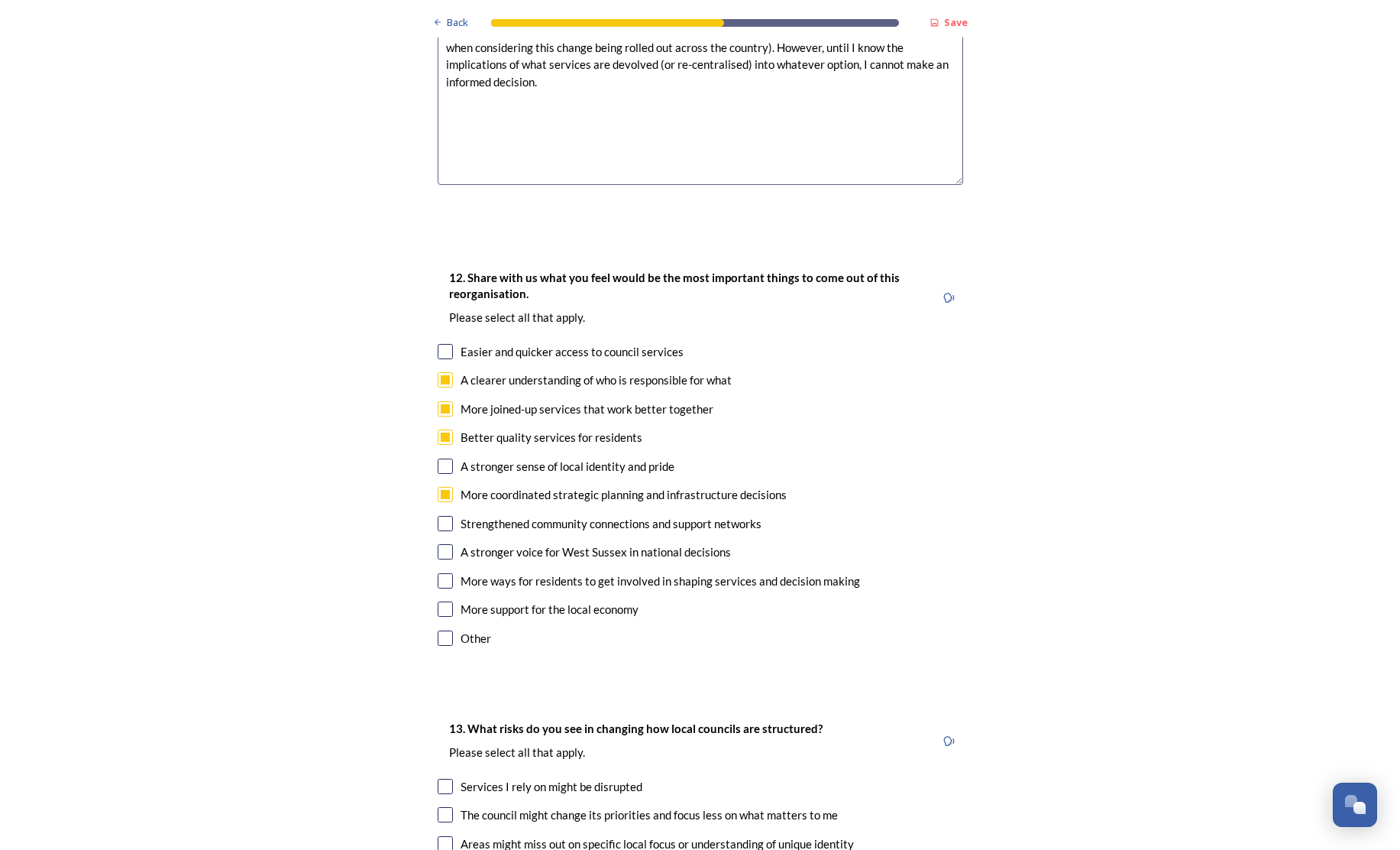
click at [438, 573] on input "checkbox" at bounding box center [445, 580] width 15 height 15
checkbox input "true"
click at [442, 600] on input "checkbox" at bounding box center [445, 607] width 15 height 15
checkbox input "true"
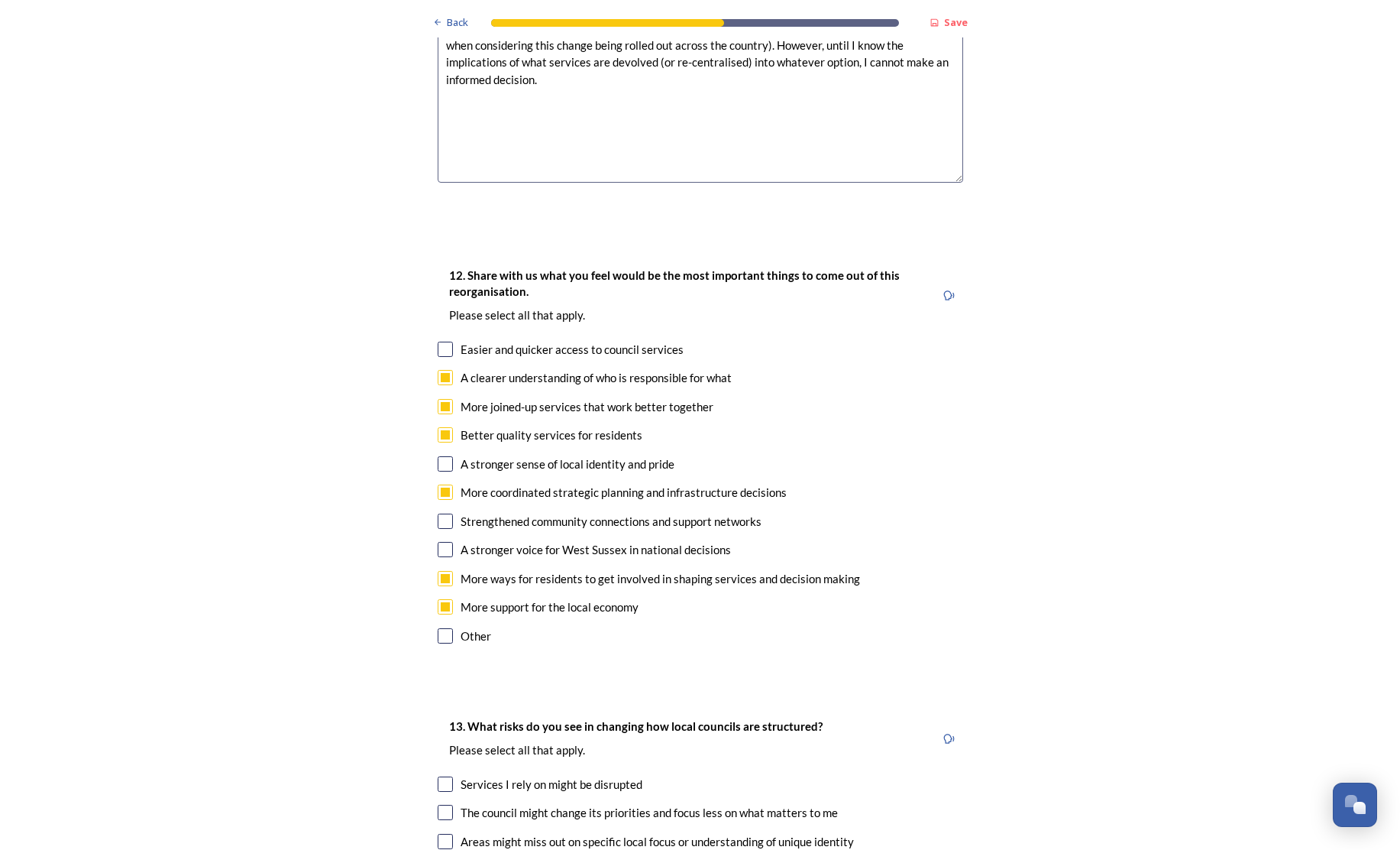
scroll to position [2389, 0]
click at [439, 628] on input "checkbox" at bounding box center [445, 635] width 15 height 15
checkbox input "true"
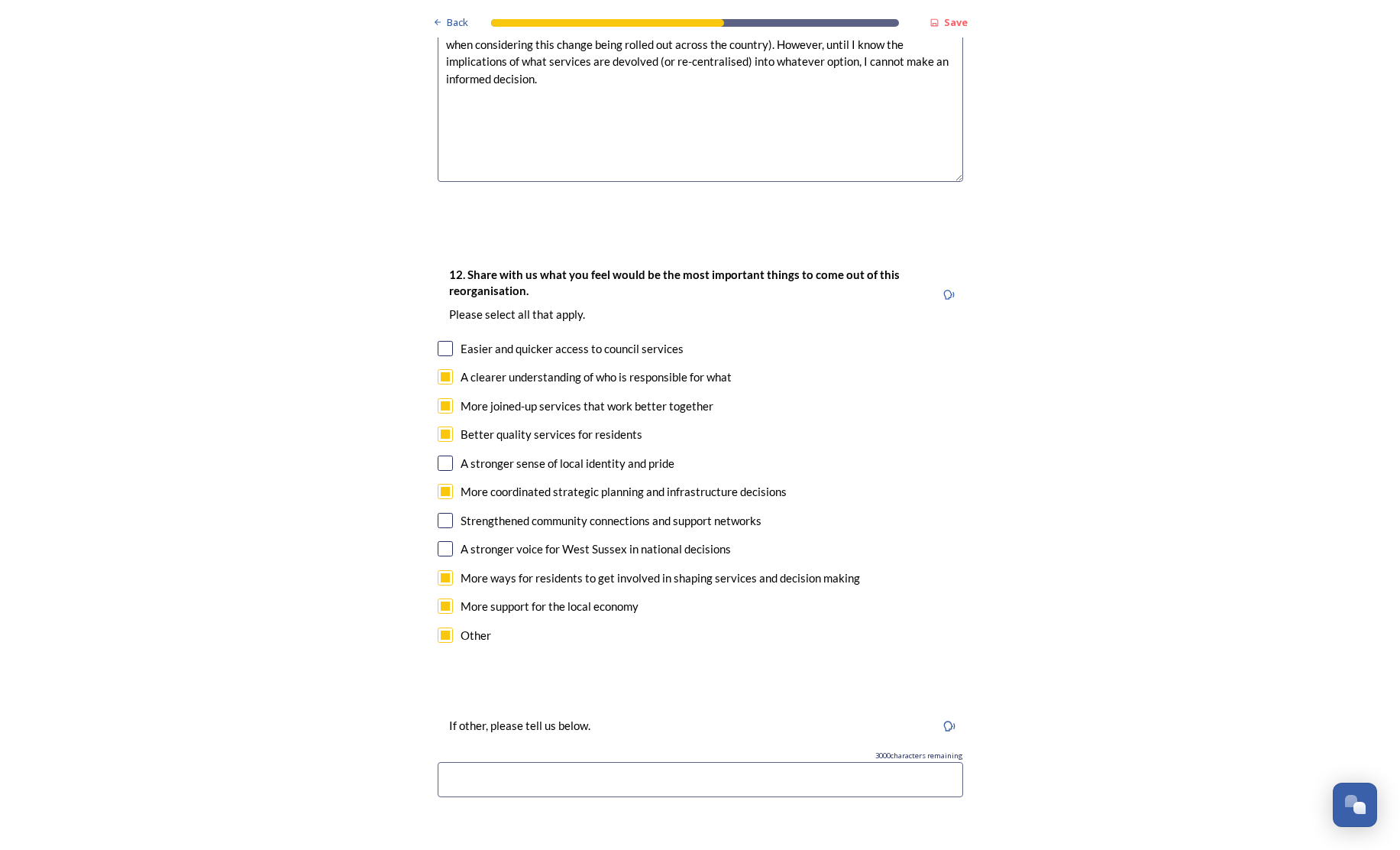
click at [516, 762] on input at bounding box center [700, 779] width 525 height 35
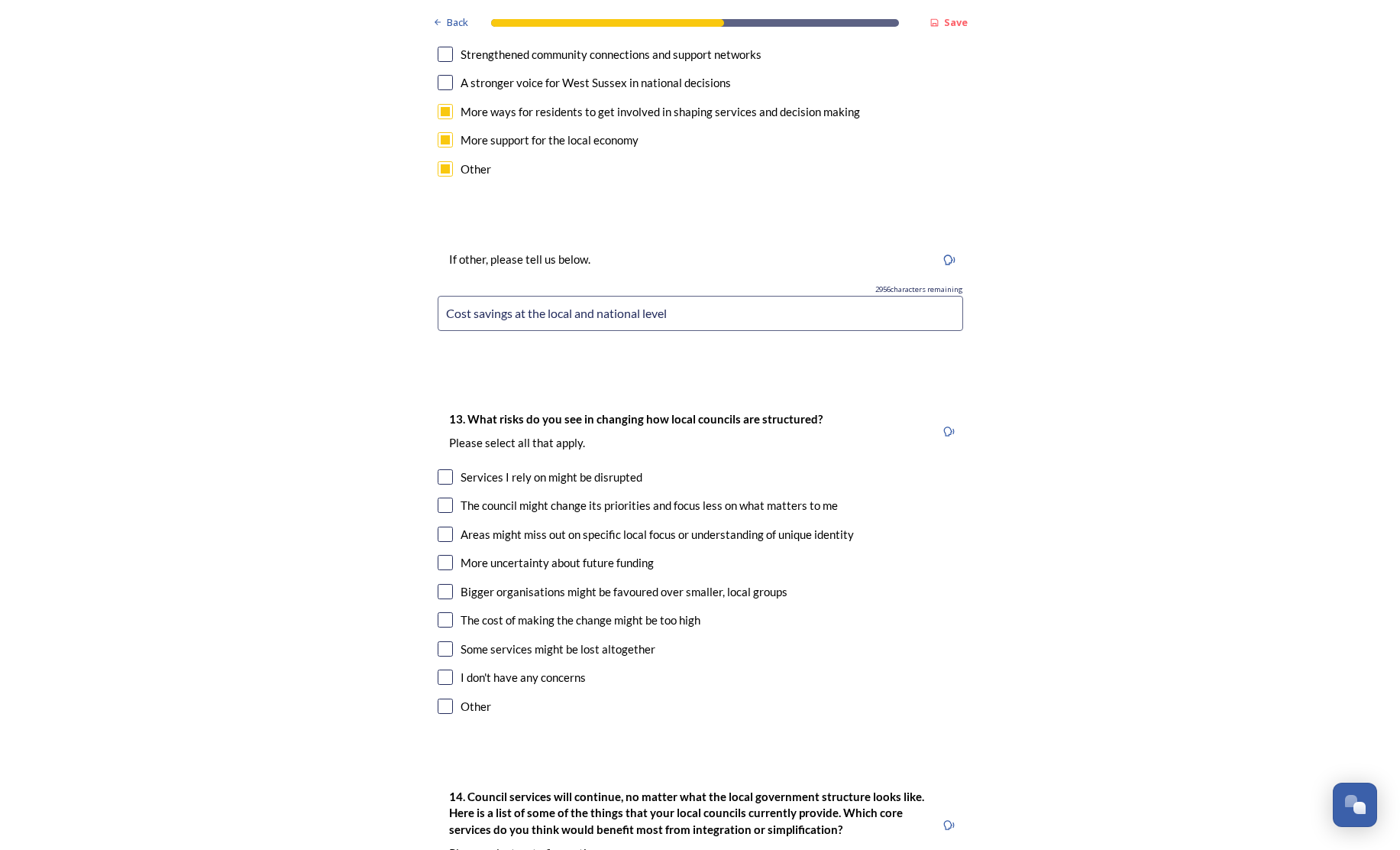
scroll to position [0, 0]
type input "Cost savings at the local and national level"
click at [442, 555] on input "checkbox" at bounding box center [445, 563] width 15 height 15
checkbox input "true"
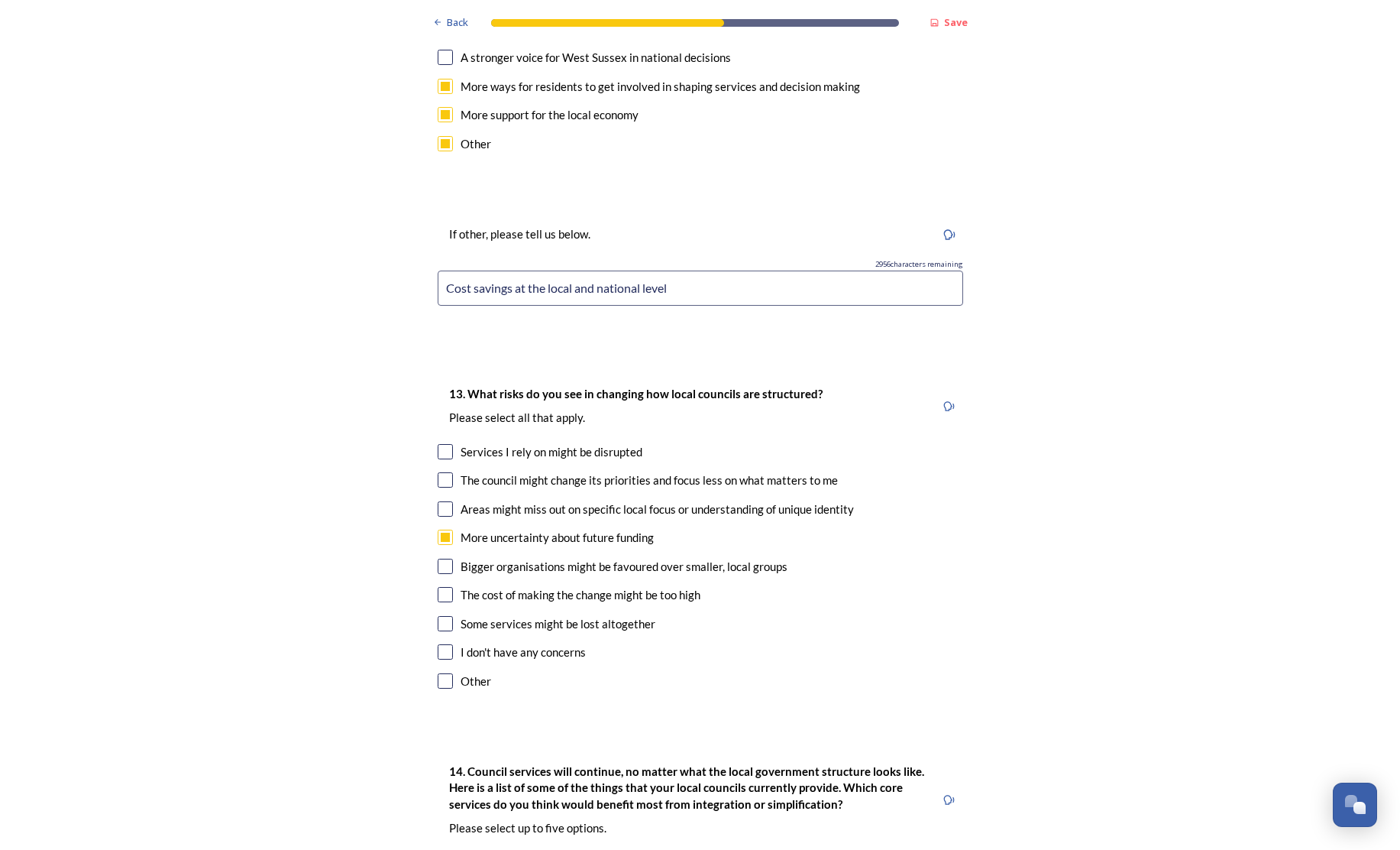
click at [440, 587] on input "checkbox" at bounding box center [445, 594] width 15 height 15
checkbox input "true"
click at [440, 673] on input "checkbox" at bounding box center [445, 681] width 15 height 15
checkbox input "true"
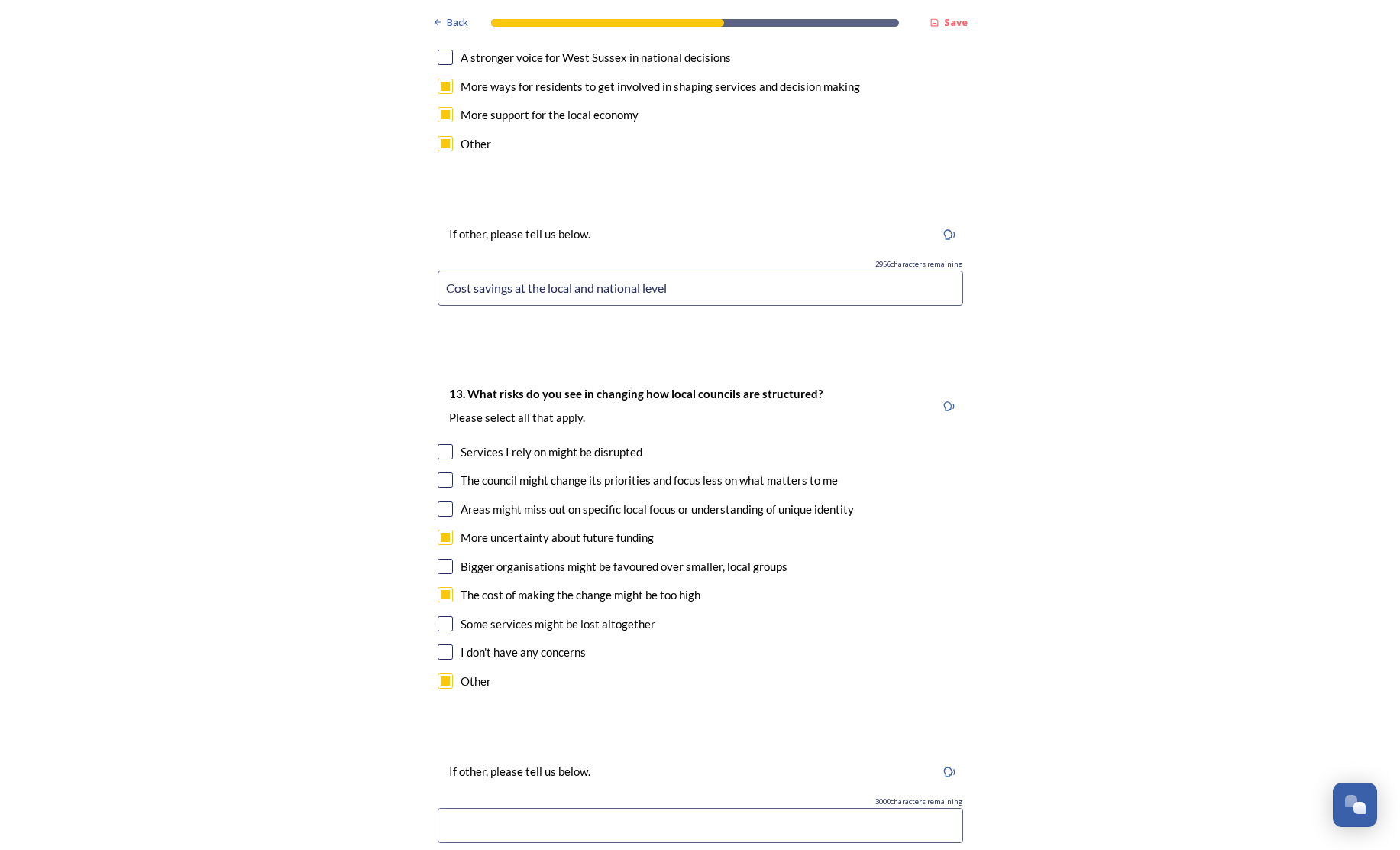
click at [494, 808] on input at bounding box center [700, 826] width 525 height 35
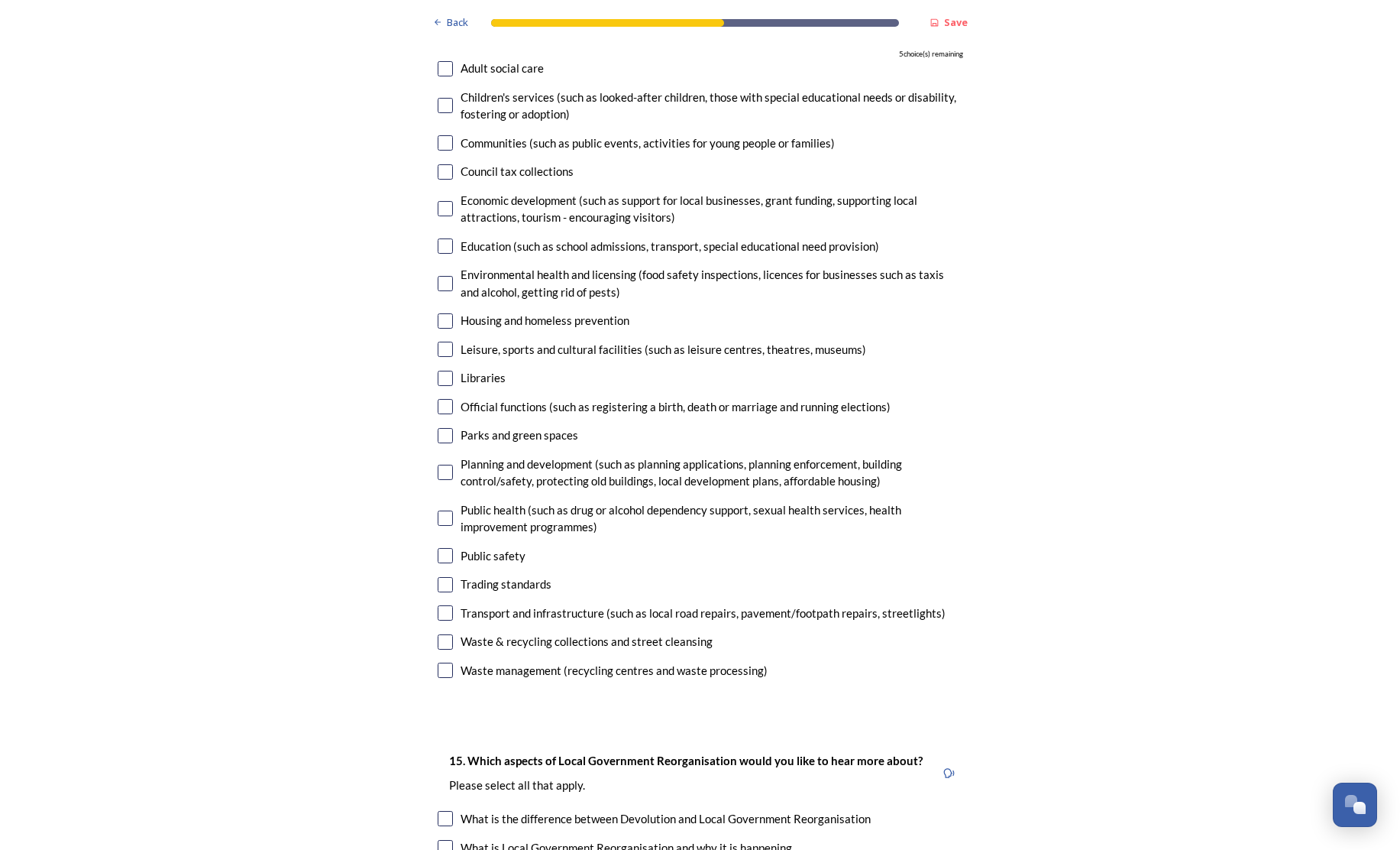
scroll to position [0, 1]
type input "On-going costs end up higher for no meaningful benefit. Is there a cost/benefit…"
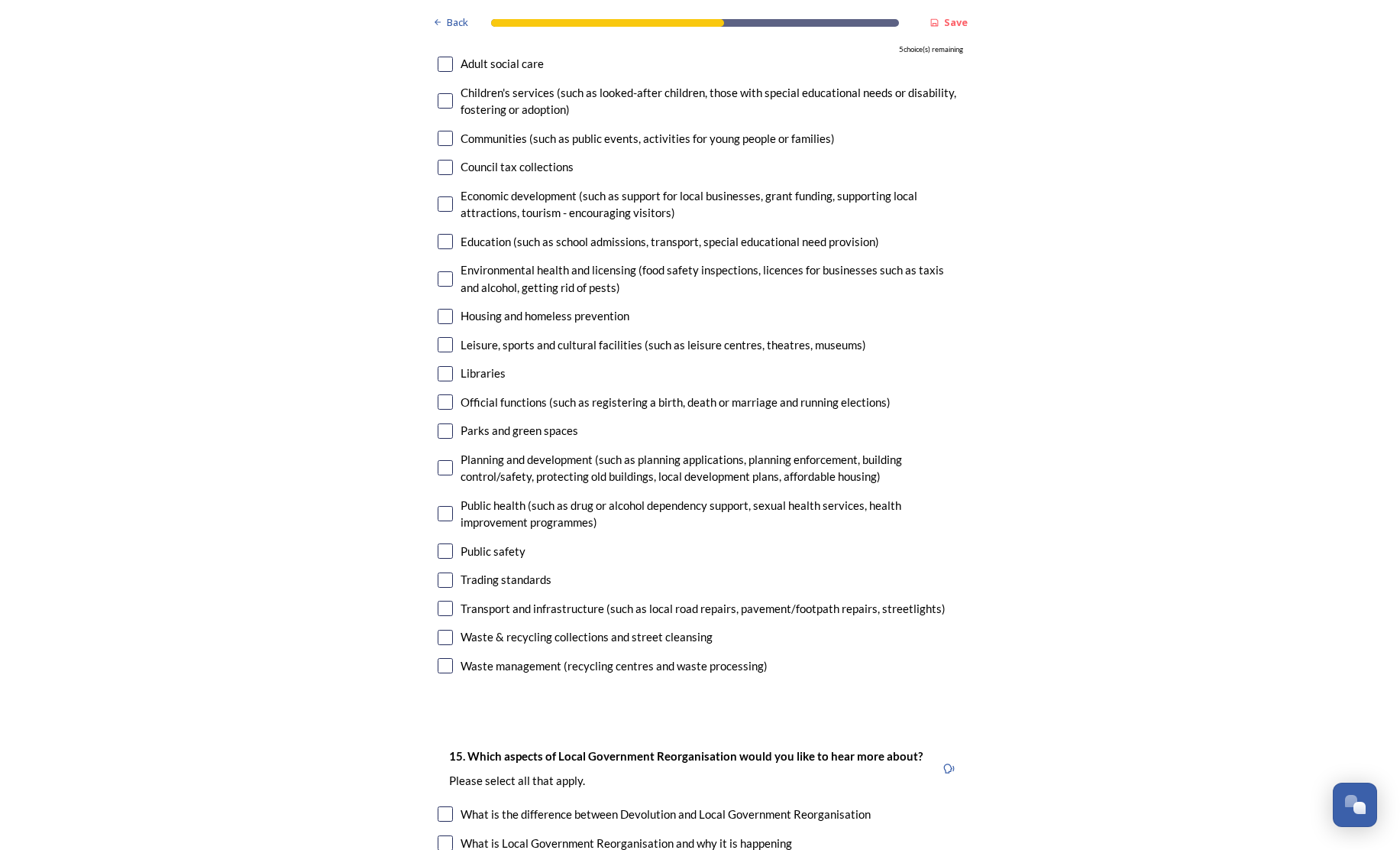
click at [438, 601] on input "checkbox" at bounding box center [445, 608] width 15 height 15
click at [442, 599] on input "checkbox" at bounding box center [445, 606] width 15 height 15
checkbox input "false"
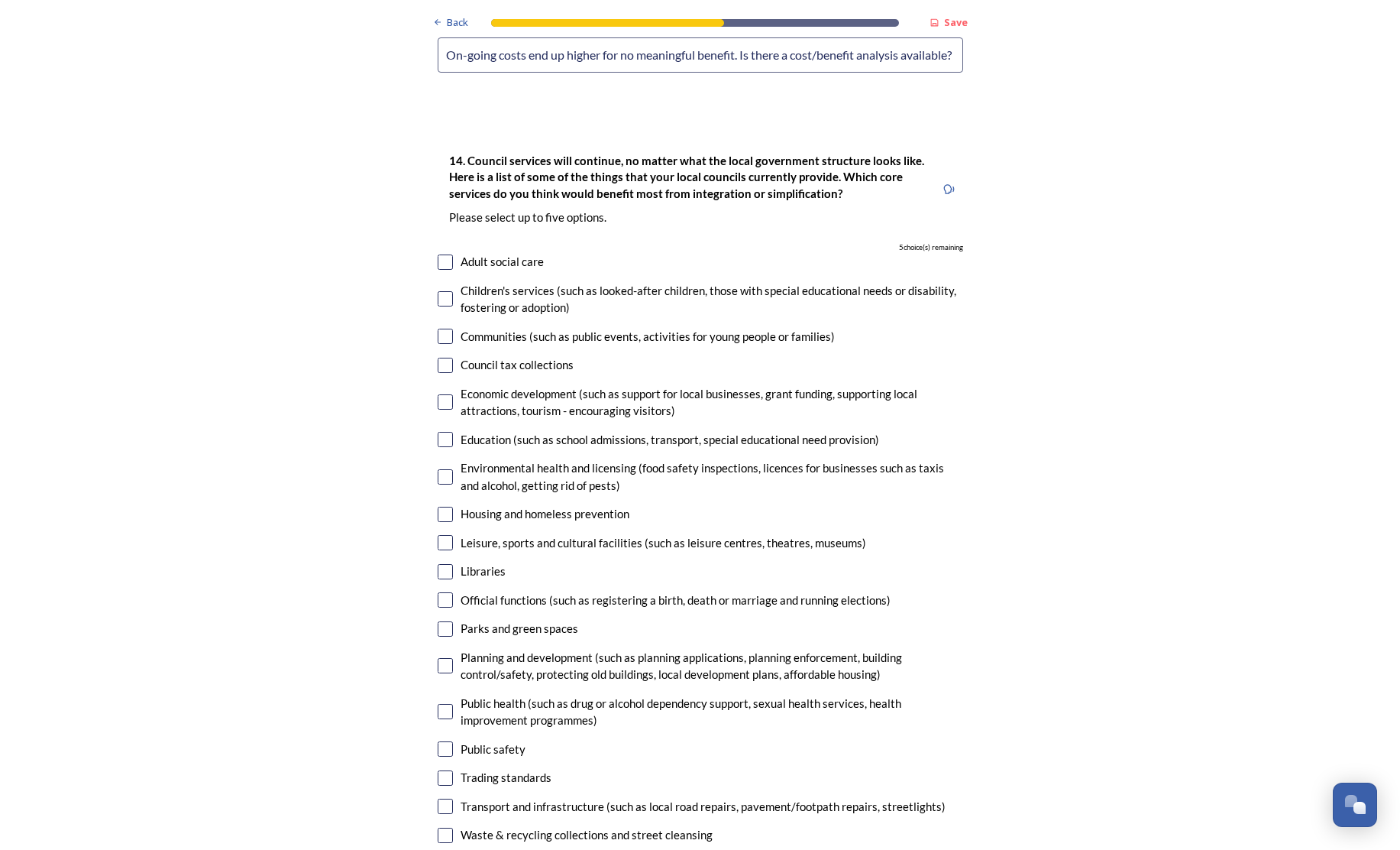
scroll to position [3649, 0]
click at [438, 508] on input "checkbox" at bounding box center [445, 515] width 15 height 15
checkbox input "true"
click at [438, 799] on input "checkbox" at bounding box center [445, 806] width 15 height 15
checkbox input "true"
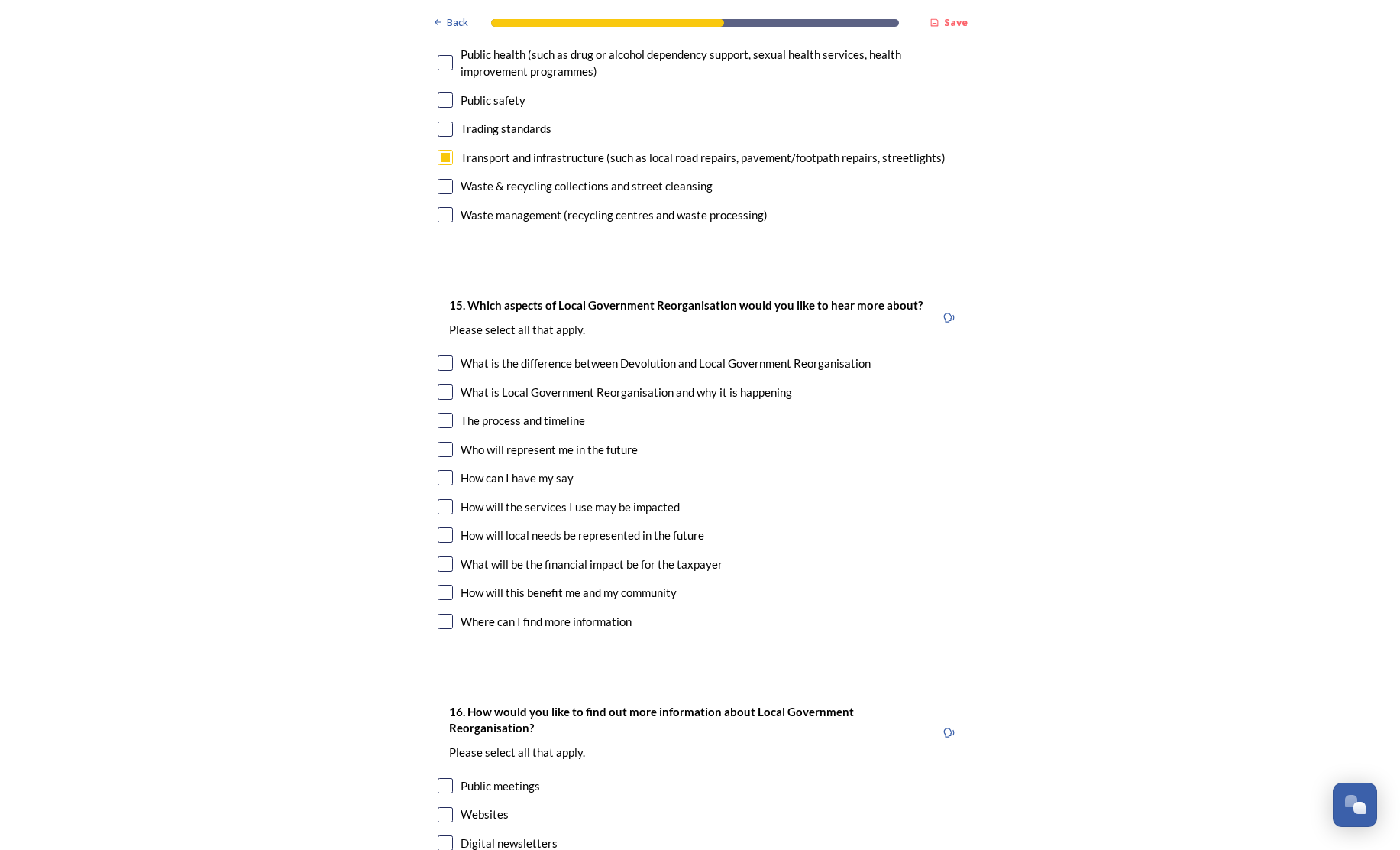
scroll to position [0, 0]
click at [443, 355] on input "checkbox" at bounding box center [445, 363] width 15 height 15
checkbox input "true"
click at [442, 384] on input "checkbox" at bounding box center [445, 392] width 15 height 15
checkbox input "true"
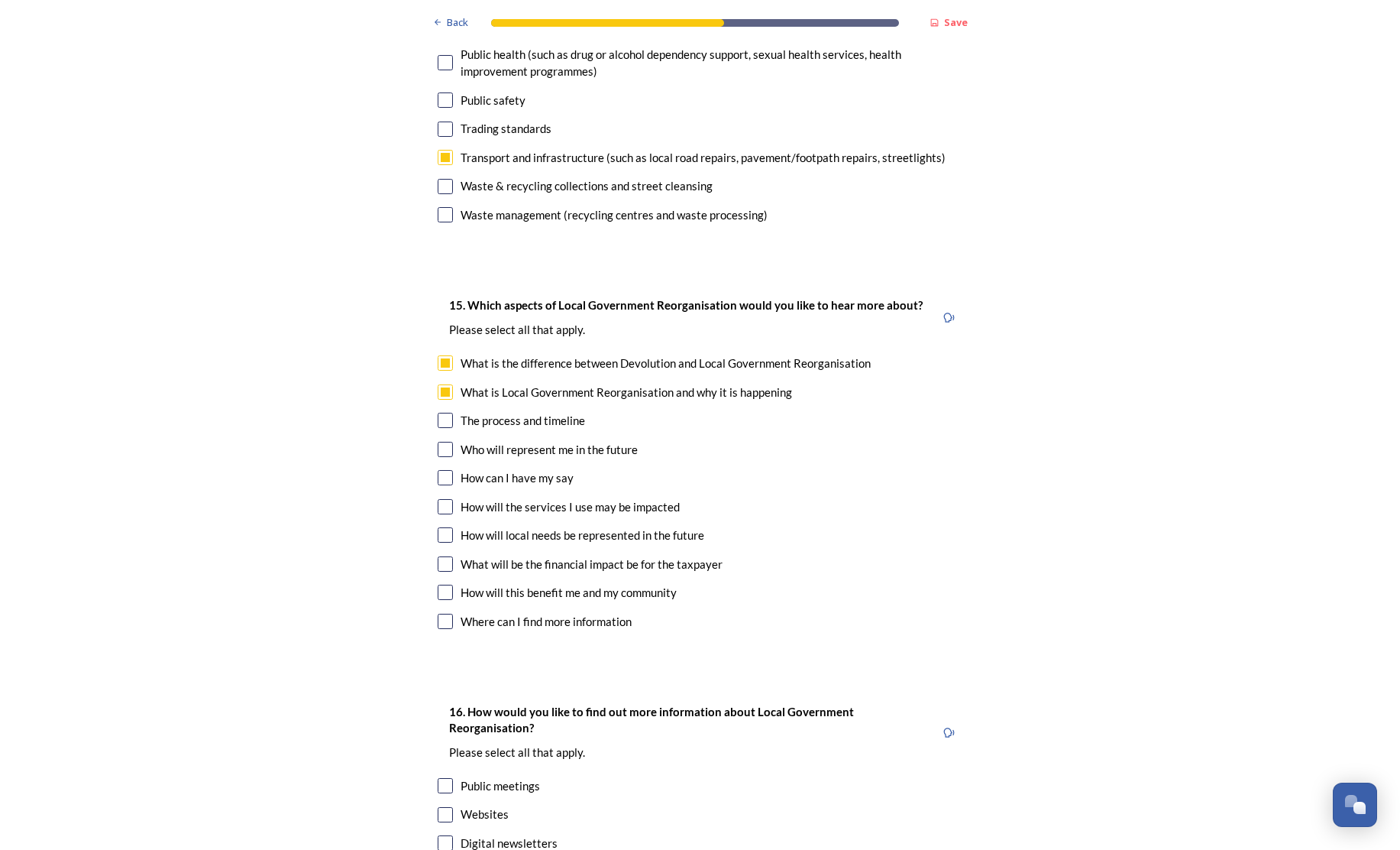
scroll to position [4306, 0]
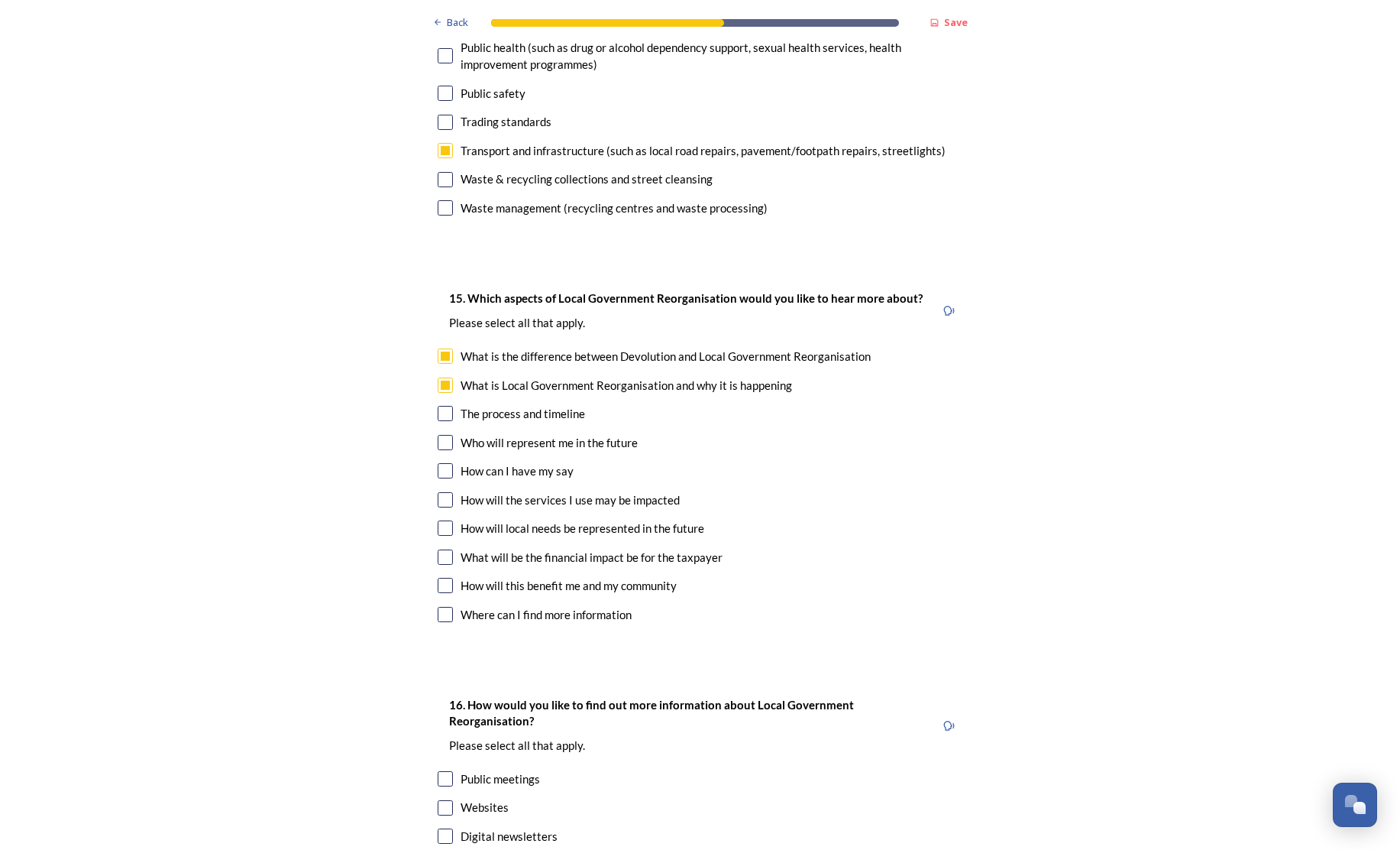
click at [441, 521] on input "checkbox" at bounding box center [445, 528] width 15 height 15
checkbox input "true"
click at [439, 550] on input "checkbox" at bounding box center [445, 557] width 15 height 15
checkbox input "true"
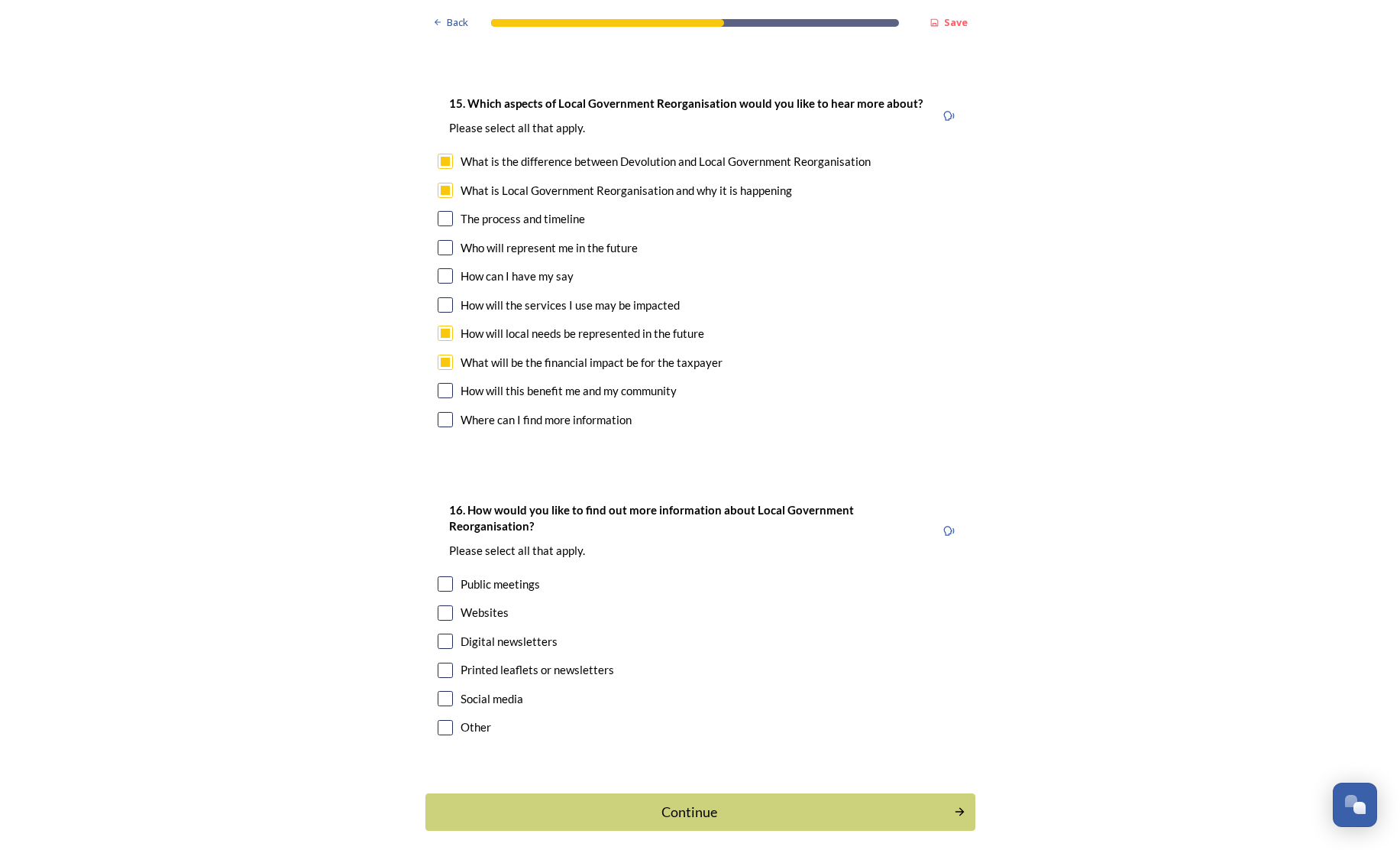
scroll to position [0, 0]
click at [442, 605] on input "checkbox" at bounding box center [445, 613] width 15 height 15
checkbox input "true"
click at [439, 634] on input "checkbox" at bounding box center [445, 642] width 15 height 15
checkbox input "true"
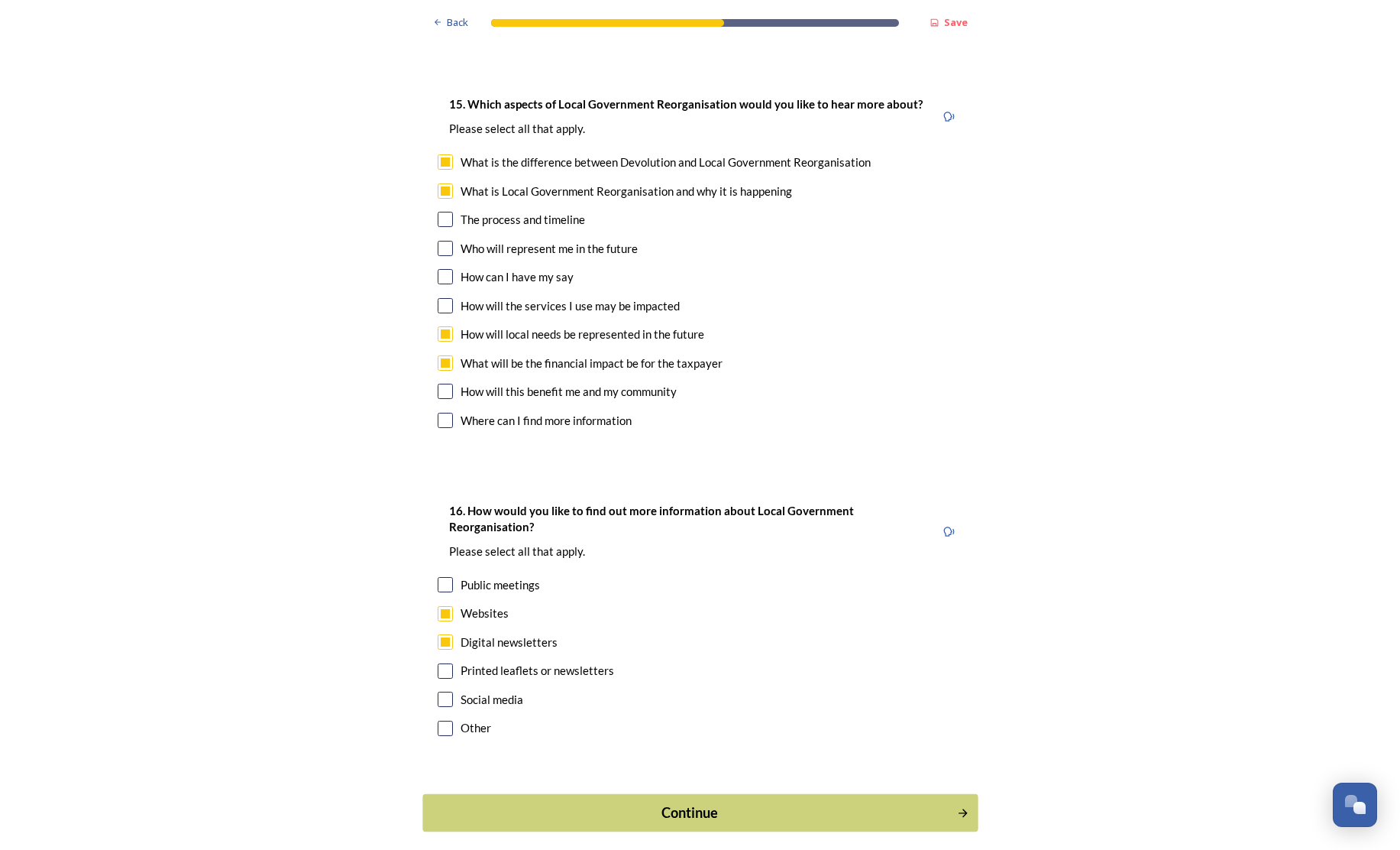
click at [686, 803] on div "Continue" at bounding box center [689, 813] width 517 height 20
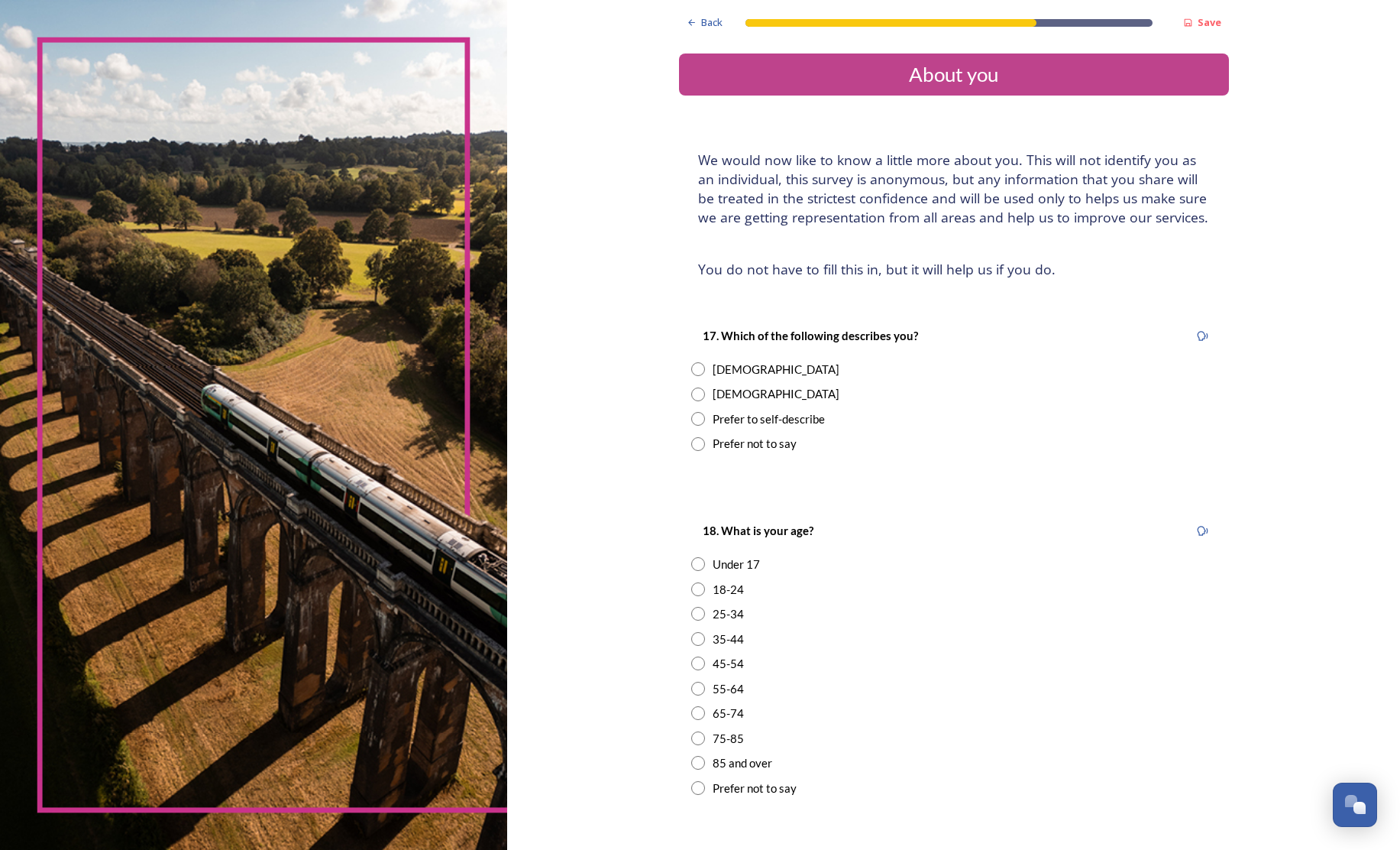
click at [692, 401] on input "radio" at bounding box center [698, 394] width 14 height 14
radio input "true"
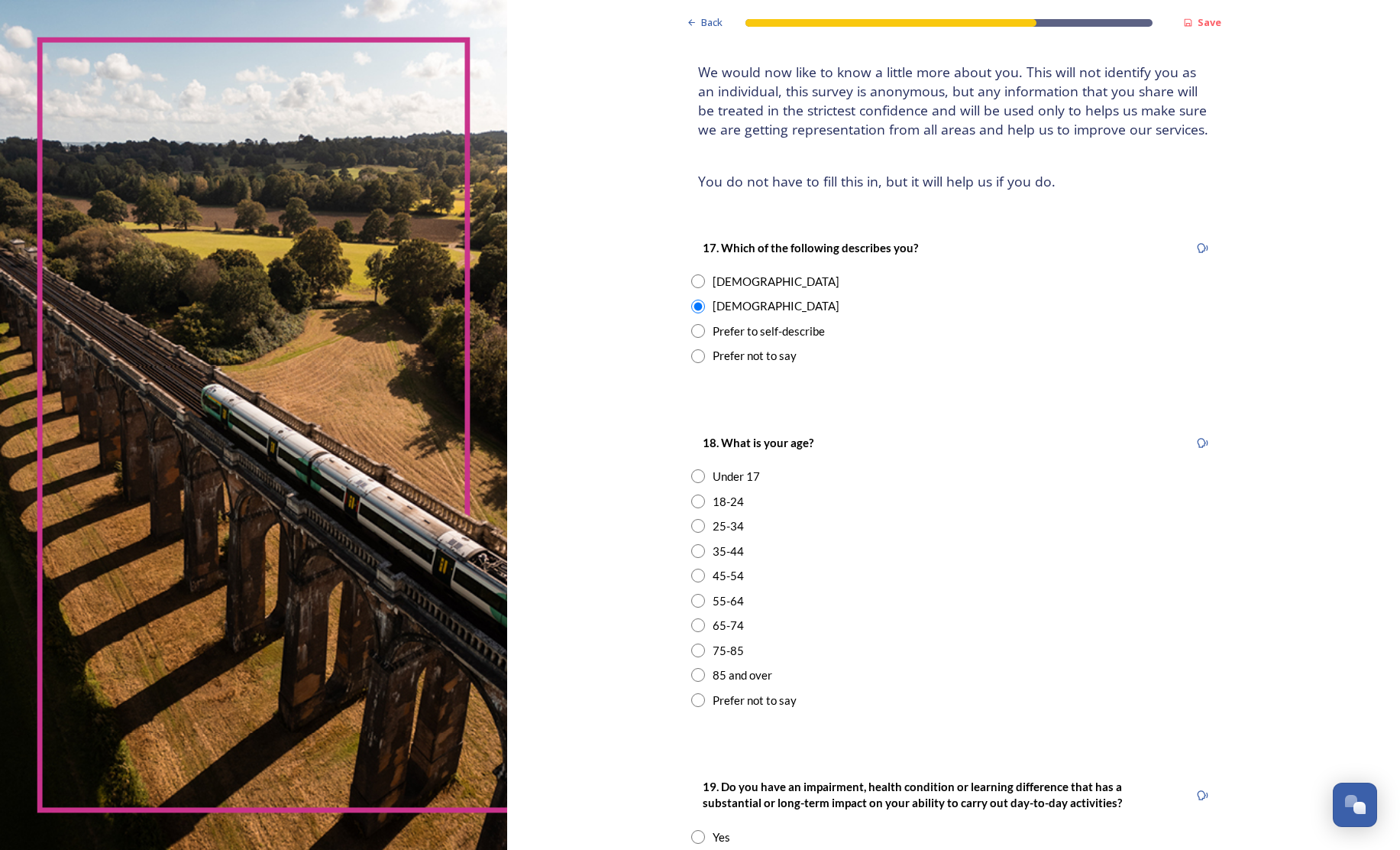
scroll to position [94, 0]
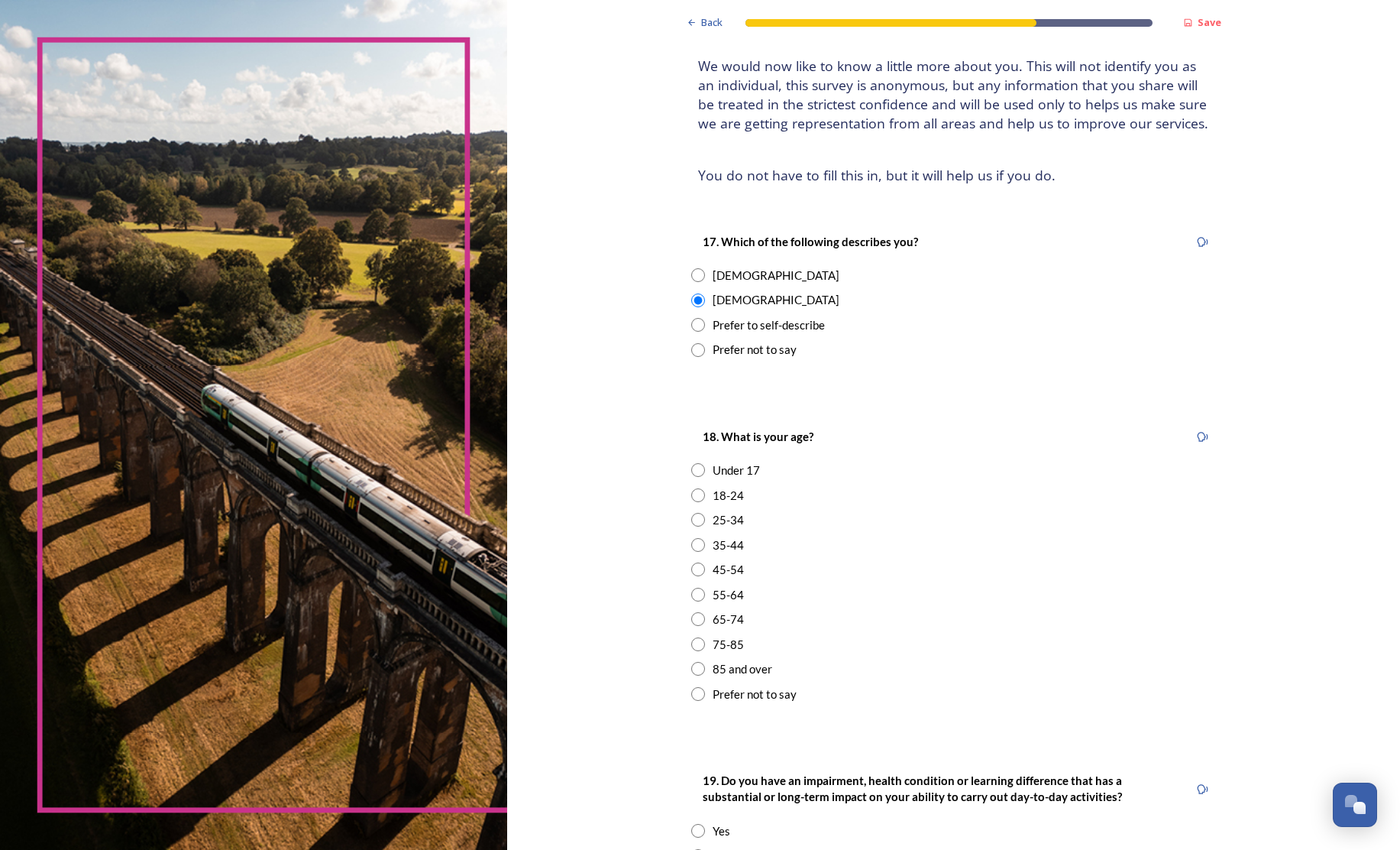
click at [692, 602] on input "radio" at bounding box center [698, 594] width 14 height 14
radio input "true"
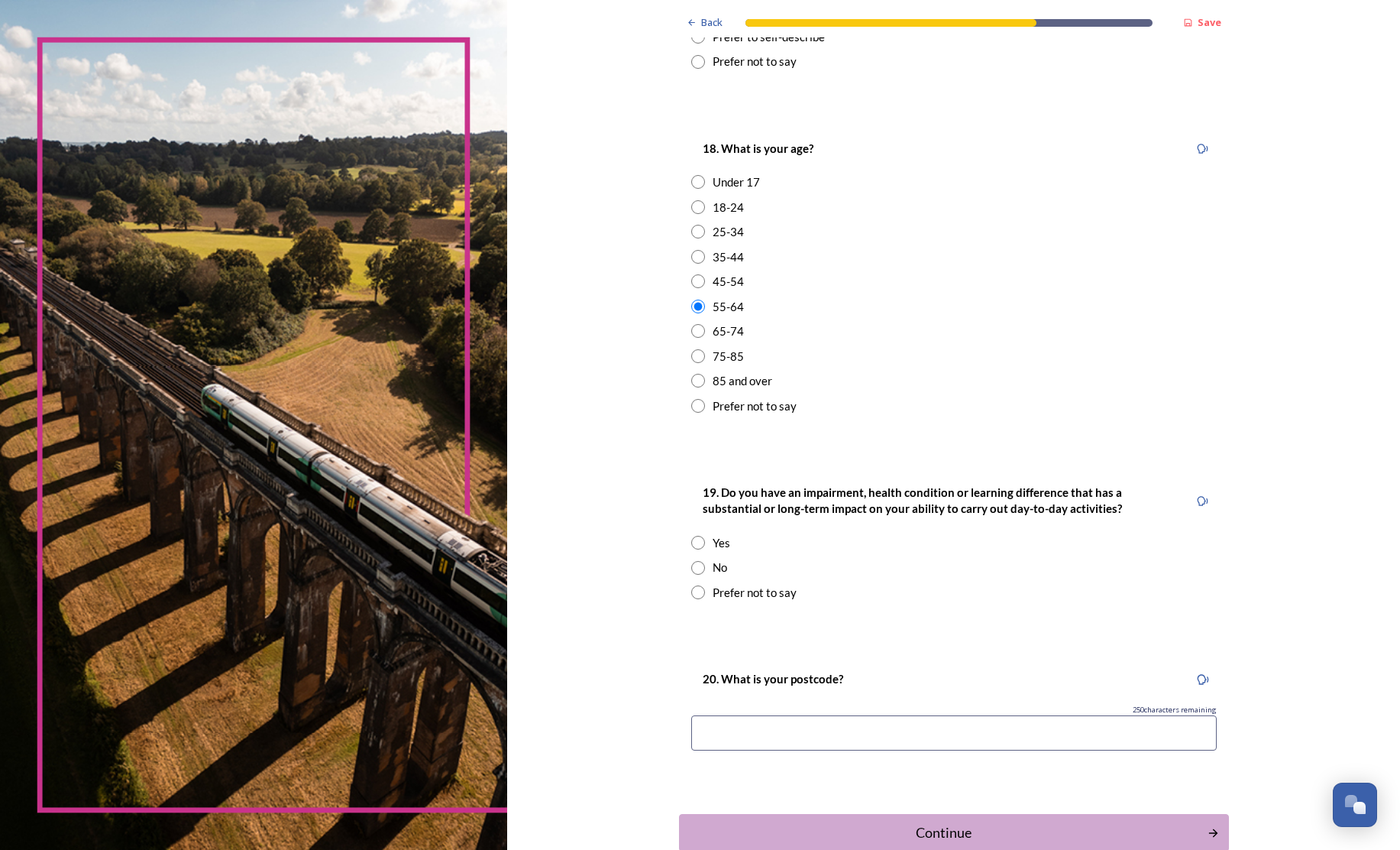
scroll to position [384, 0]
drag, startPoint x: 626, startPoint y: 578, endPoint x: 671, endPoint y: 590, distance: 46.6
click at [692, 572] on input "radio" at bounding box center [698, 565] width 14 height 14
radio input "true"
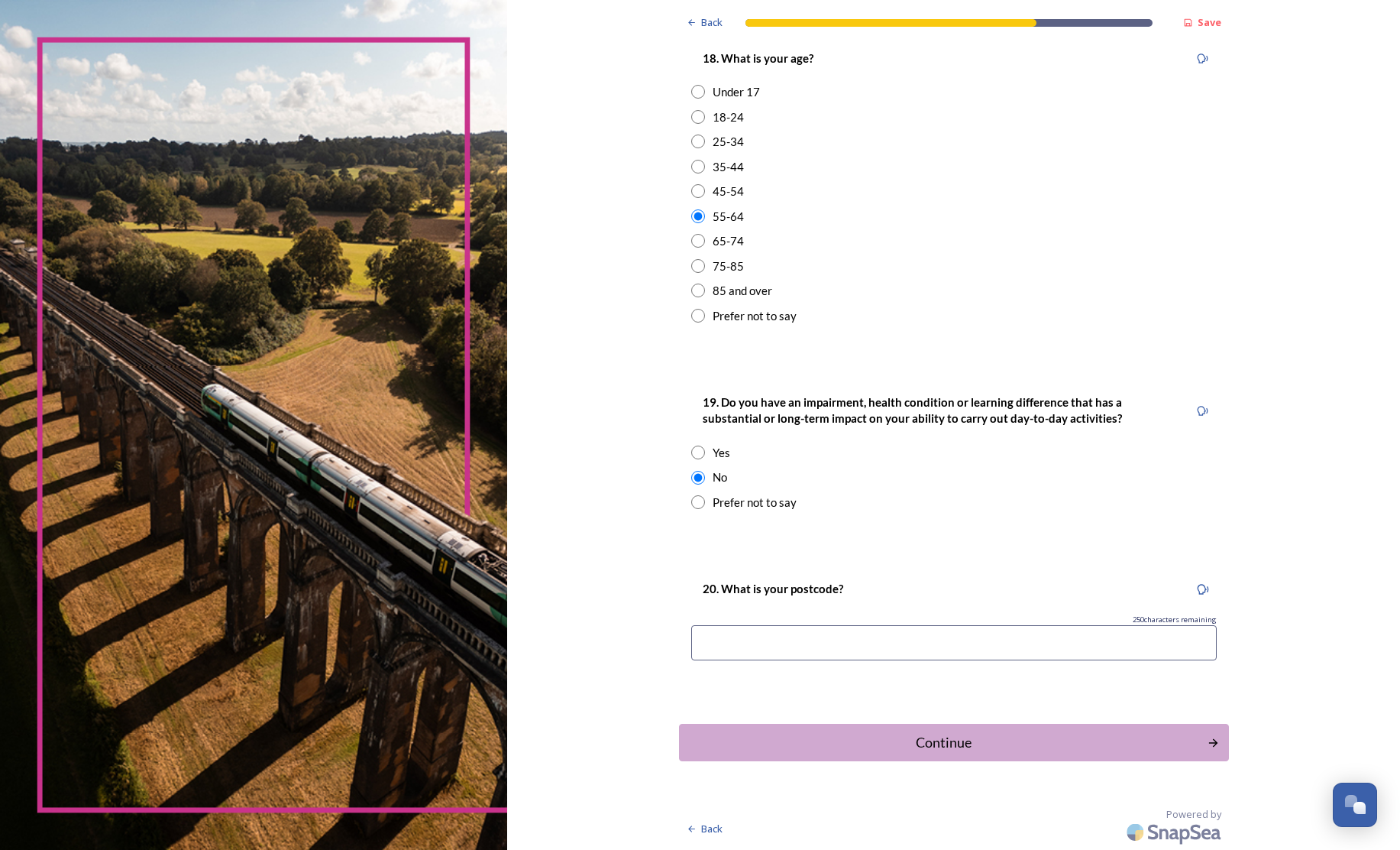
scroll to position [482, 0]
click at [766, 646] on input at bounding box center [954, 643] width 525 height 35
type input "BN18 9NF"
click at [854, 740] on div "Continue" at bounding box center [943, 742] width 517 height 20
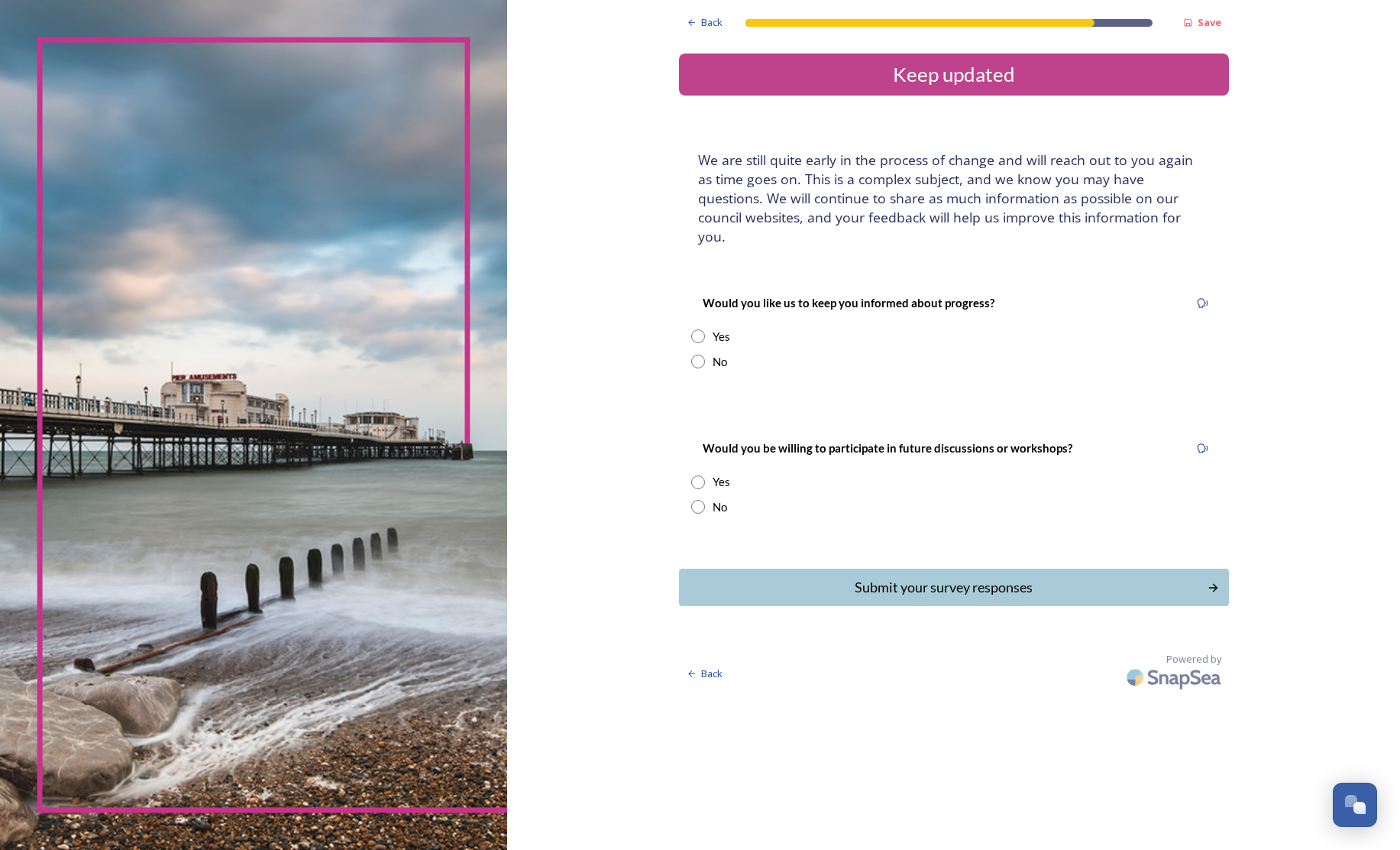
scroll to position [0, 0]
click at [692, 338] on input "radio" at bounding box center [698, 336] width 14 height 14
radio input "true"
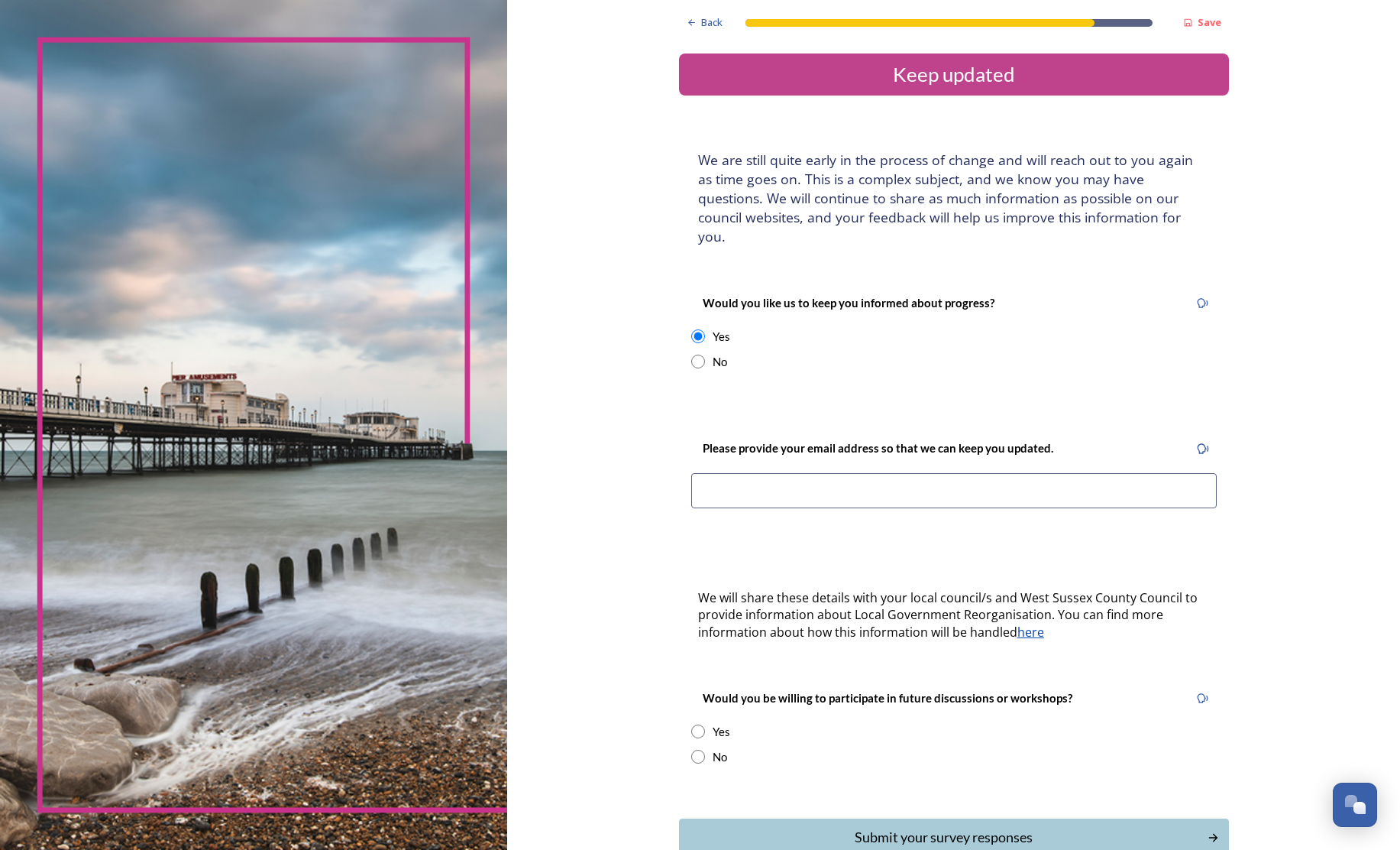
click at [700, 484] on input at bounding box center [954, 491] width 525 height 35
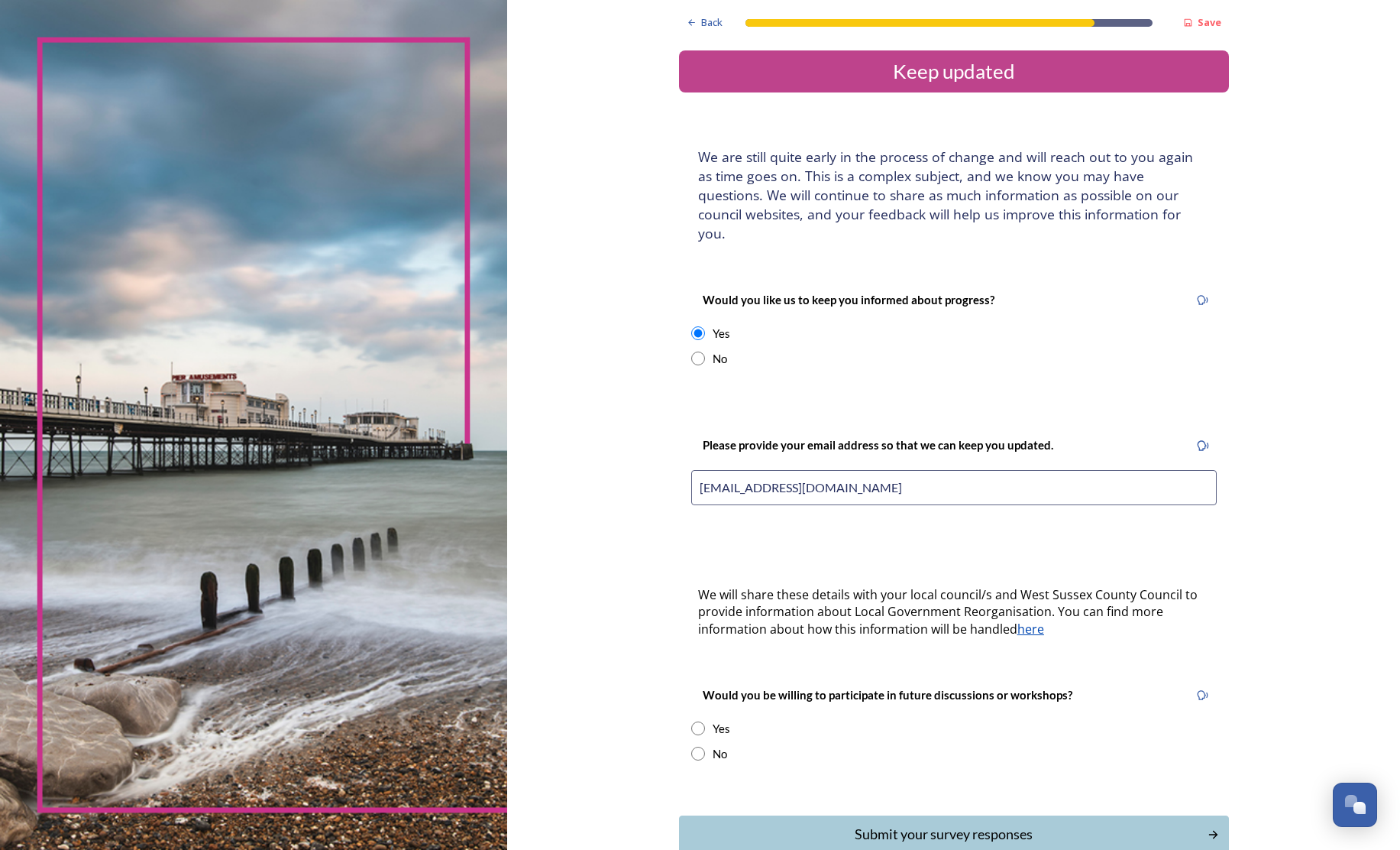
type input "[EMAIL_ADDRESS][DOMAIN_NAME]"
click at [769, 711] on div "Would you be willing to participate in future discussions or workshops? Yes No" at bounding box center [954, 724] width 550 height 107
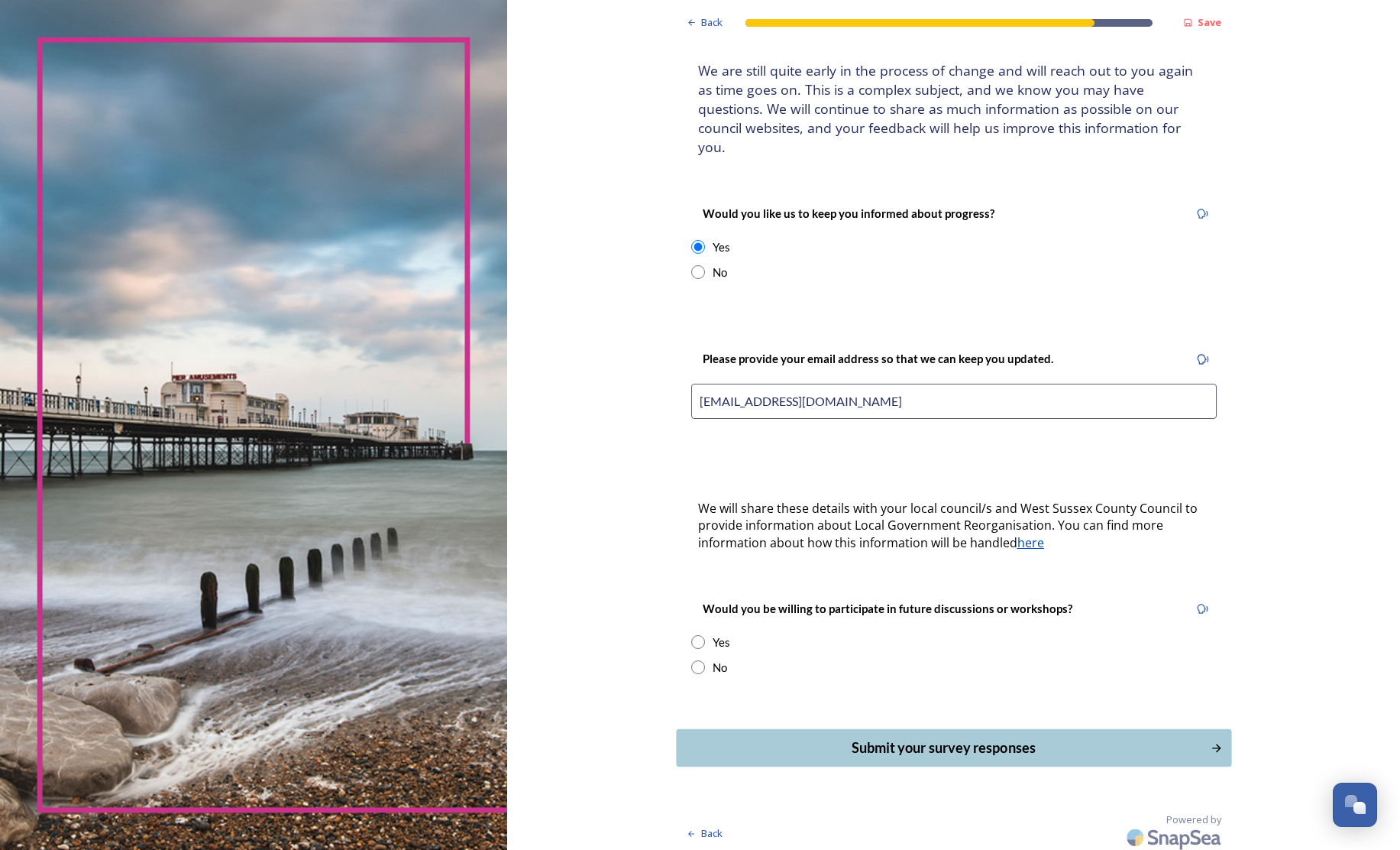
click at [870, 742] on div "Submit your survey responses" at bounding box center [943, 748] width 517 height 20
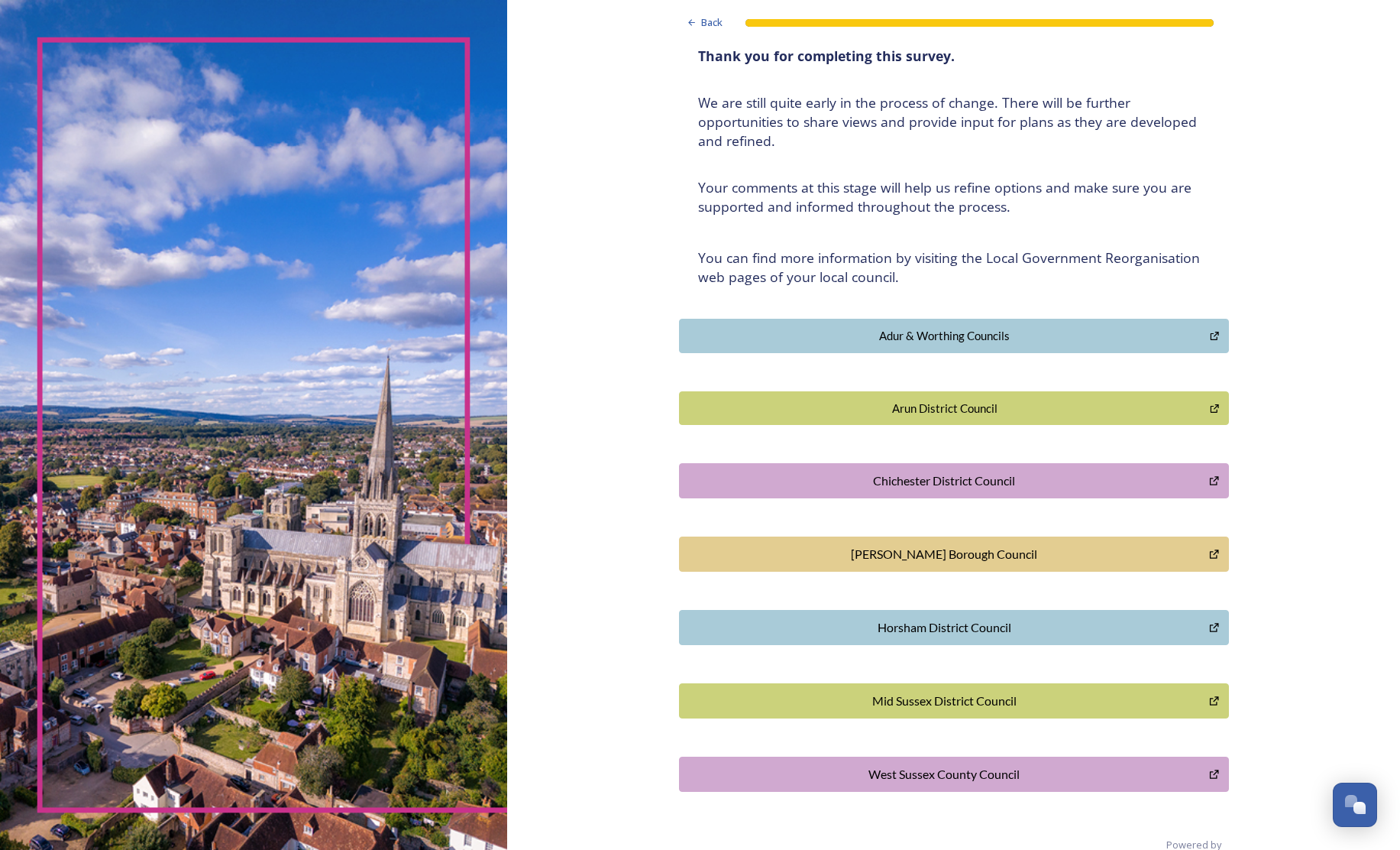
scroll to position [105, 0]
click at [881, 618] on div "Horsham District Council" at bounding box center [944, 627] width 514 height 19
